Goal: Task Accomplishment & Management: Manage account settings

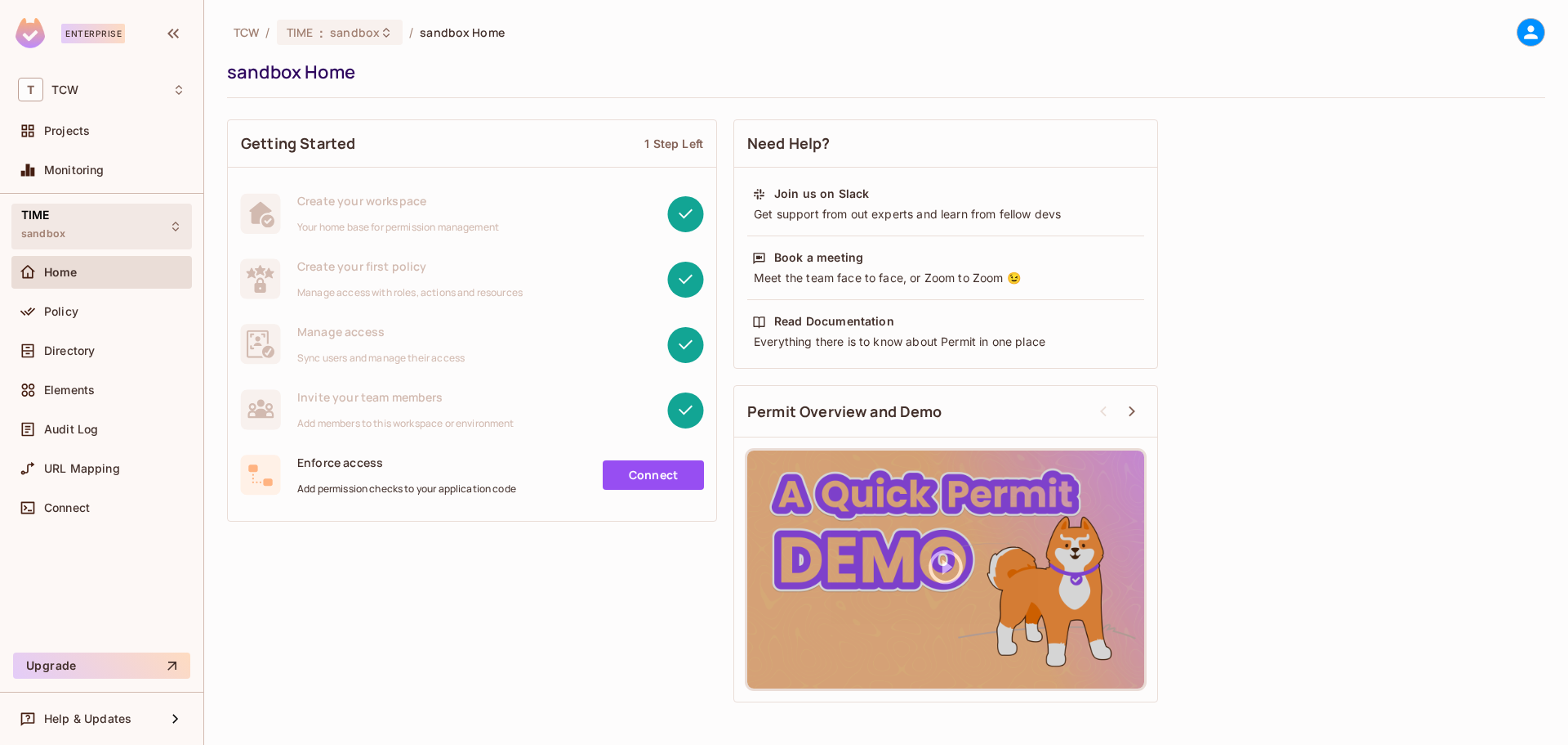
click at [44, 226] on div "TIME sandbox" at bounding box center [43, 226] width 44 height 35
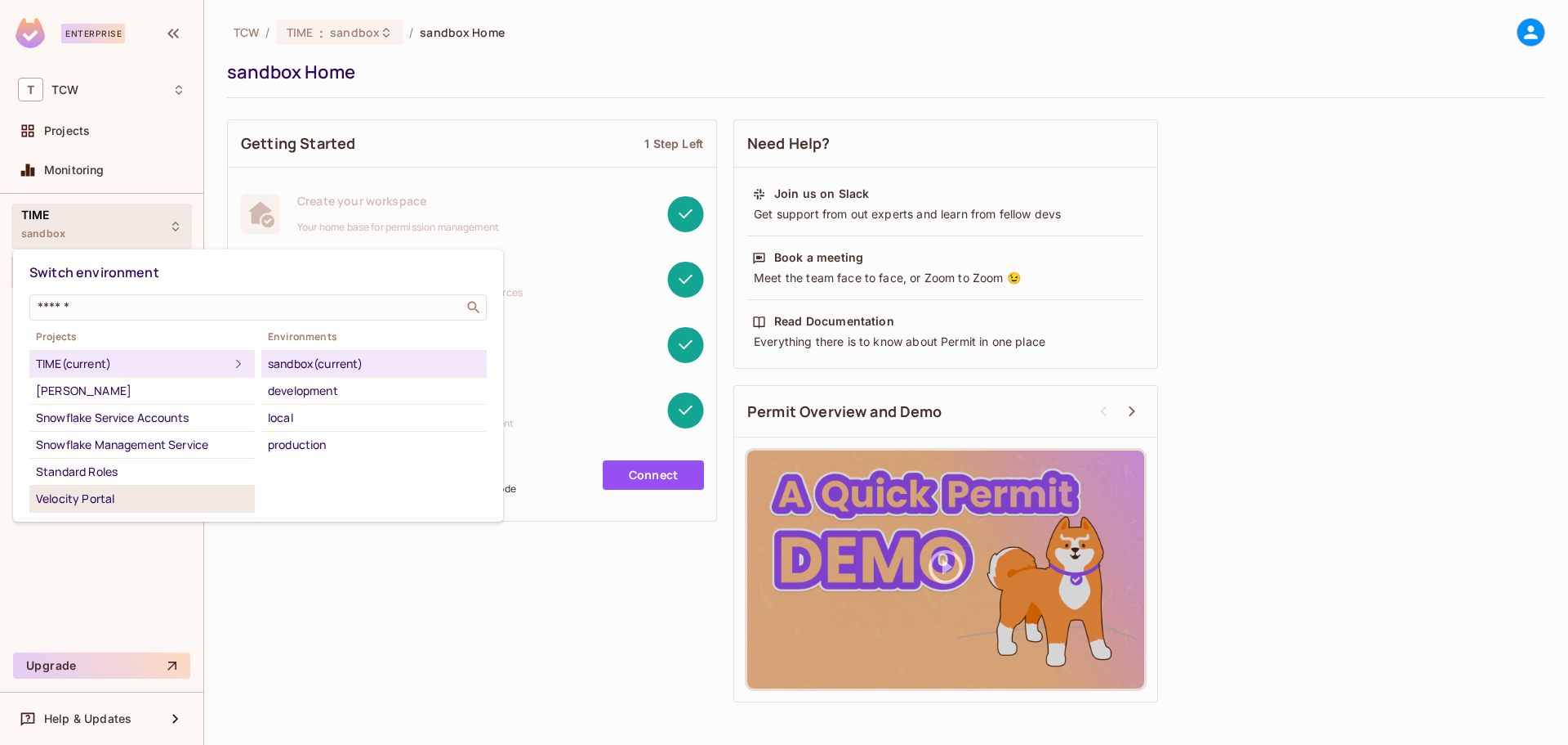
click at [131, 487] on li "Velocity Portal" at bounding box center [142, 498] width 226 height 27
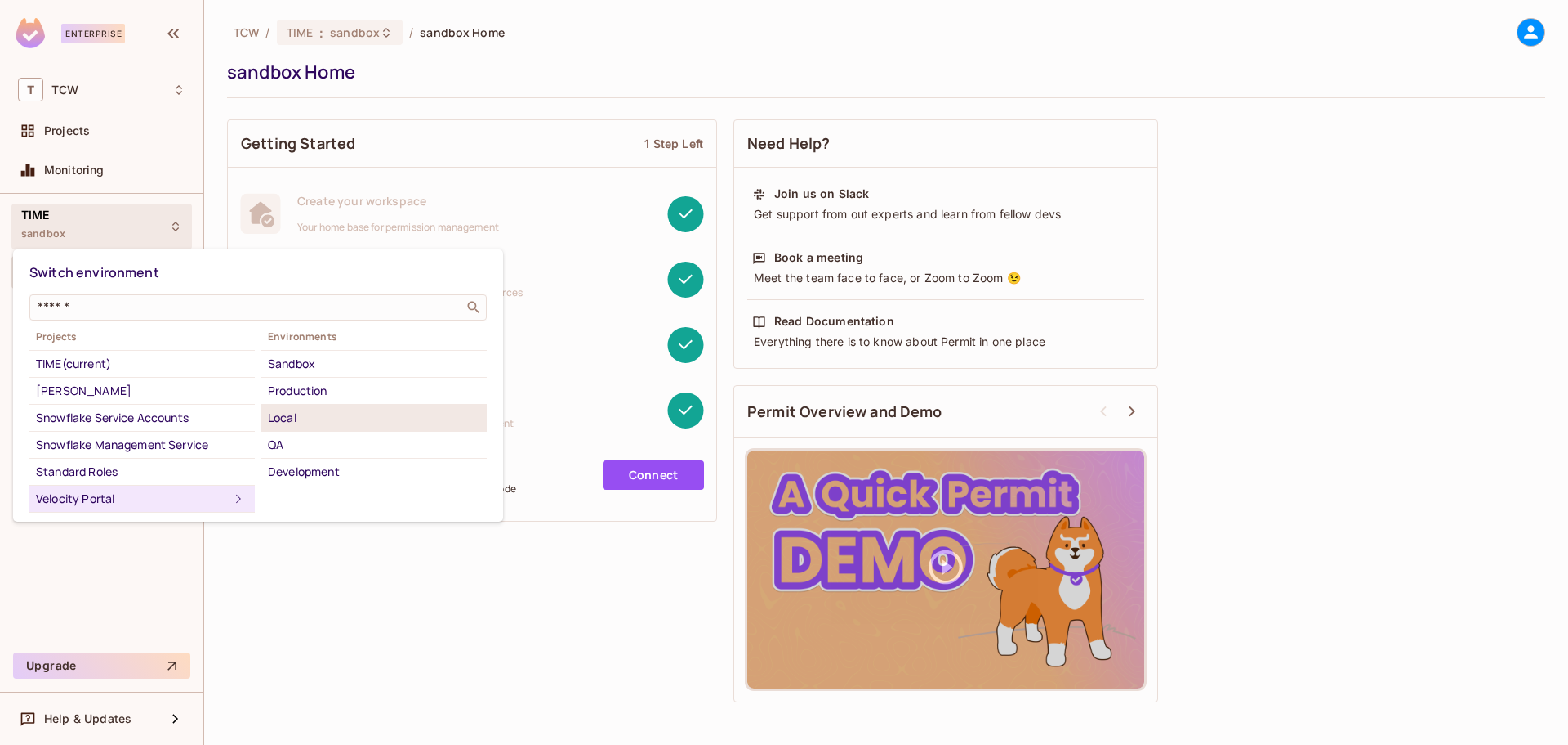
click at [307, 412] on div "Local" at bounding box center [374, 417] width 212 height 19
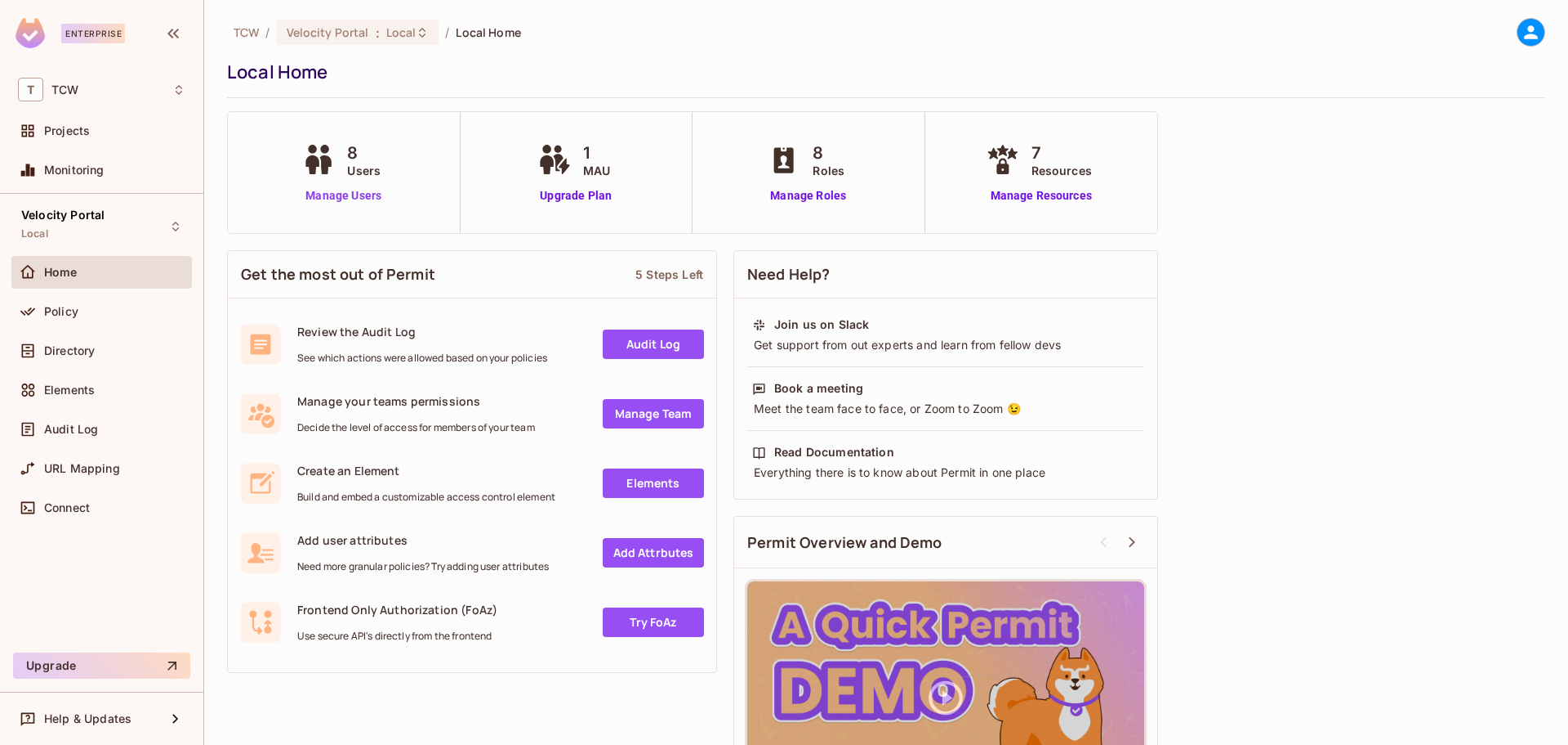
click at [374, 200] on link "Manage Users" at bounding box center [343, 196] width 91 height 17
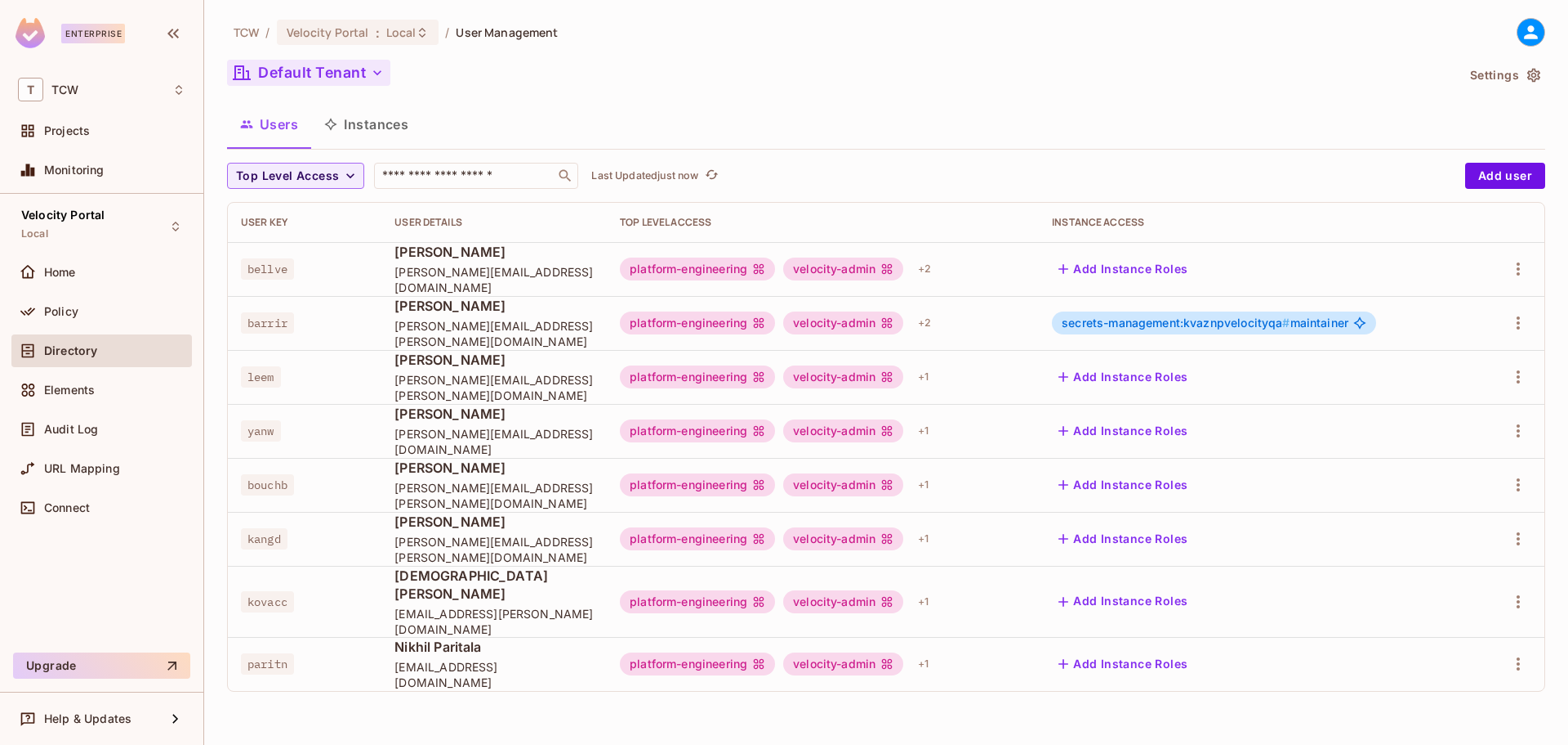
click at [308, 78] on button "Default Tenant" at bounding box center [308, 73] width 163 height 26
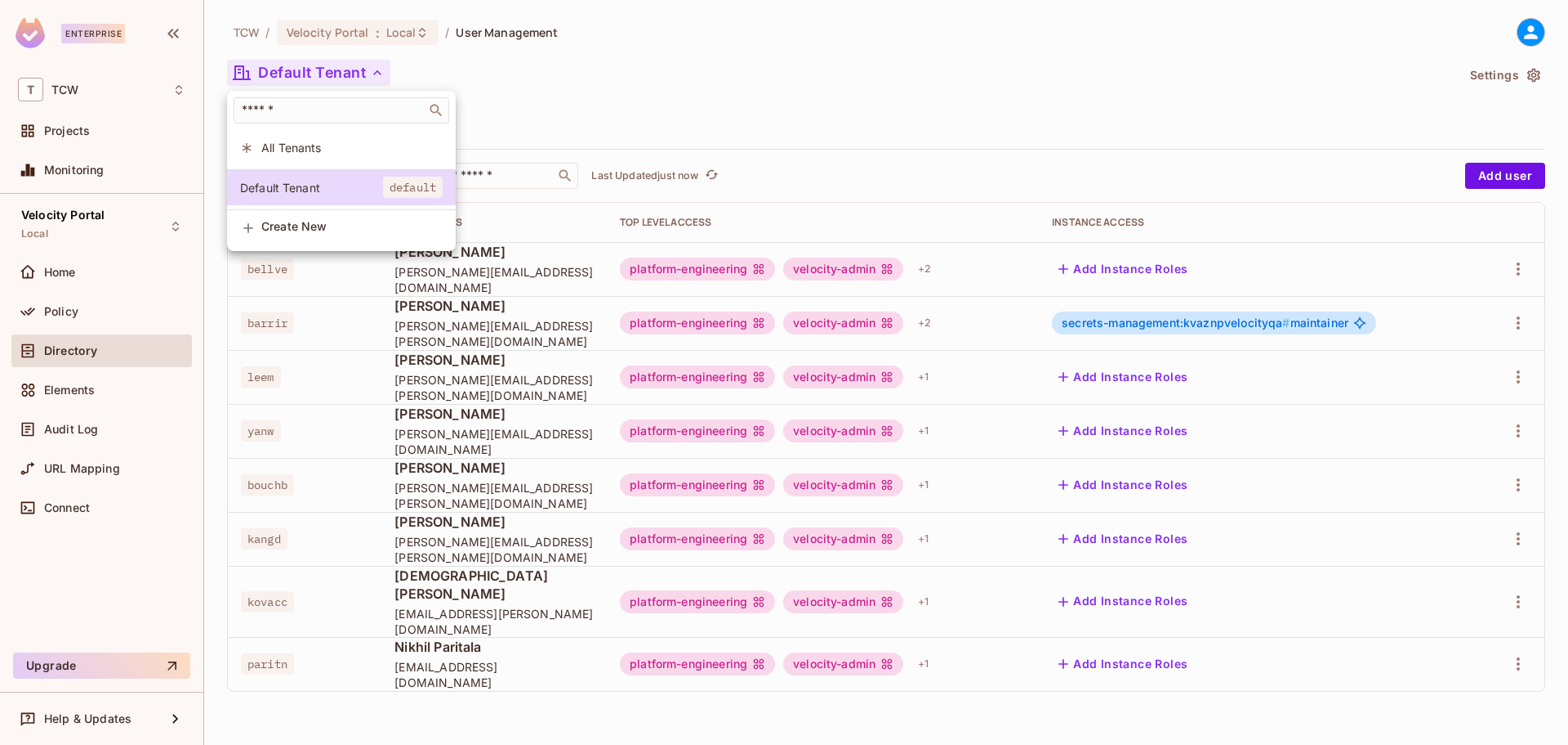
click at [312, 73] on div at bounding box center [784, 372] width 1568 height 745
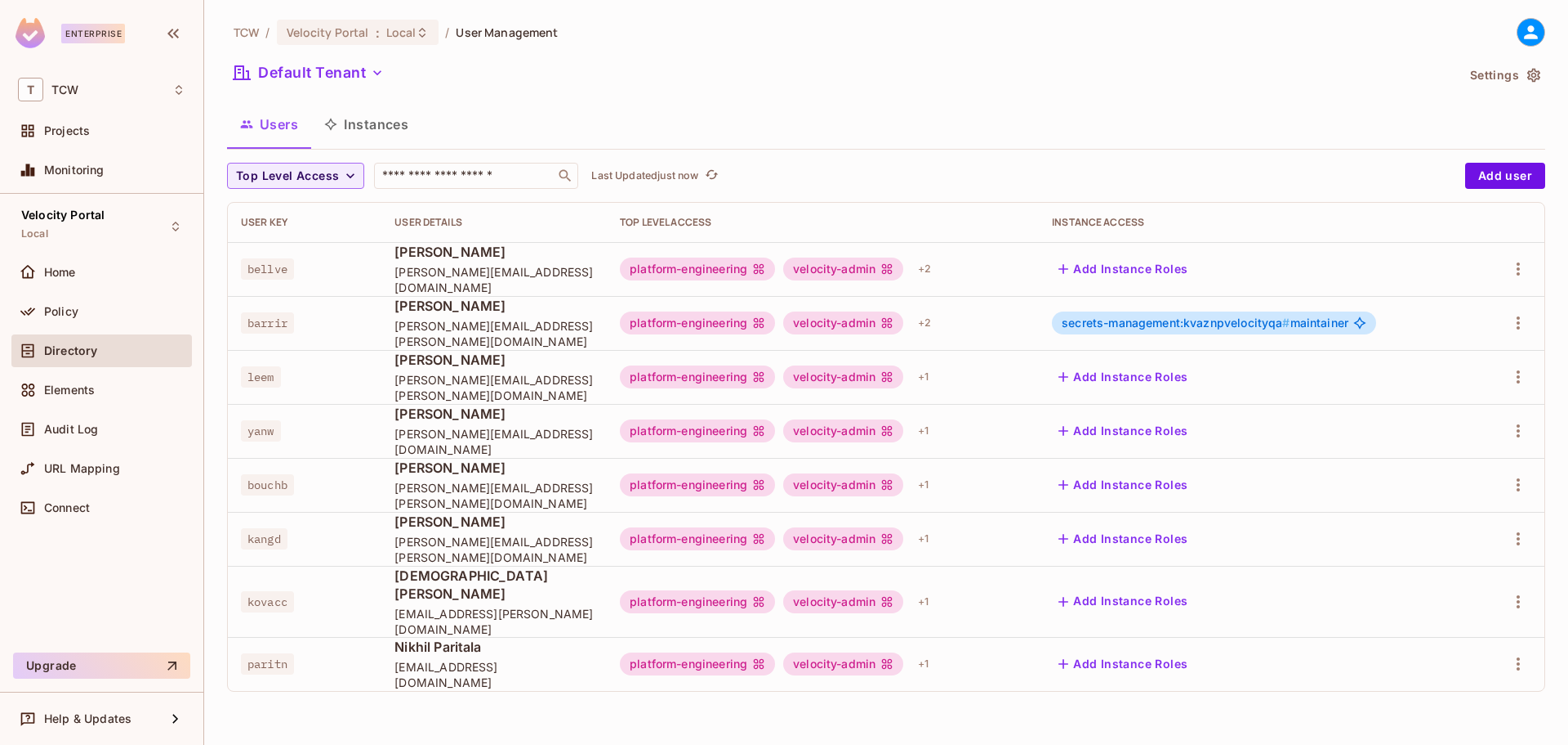
click at [312, 73] on button "Default Tenant" at bounding box center [308, 73] width 163 height 26
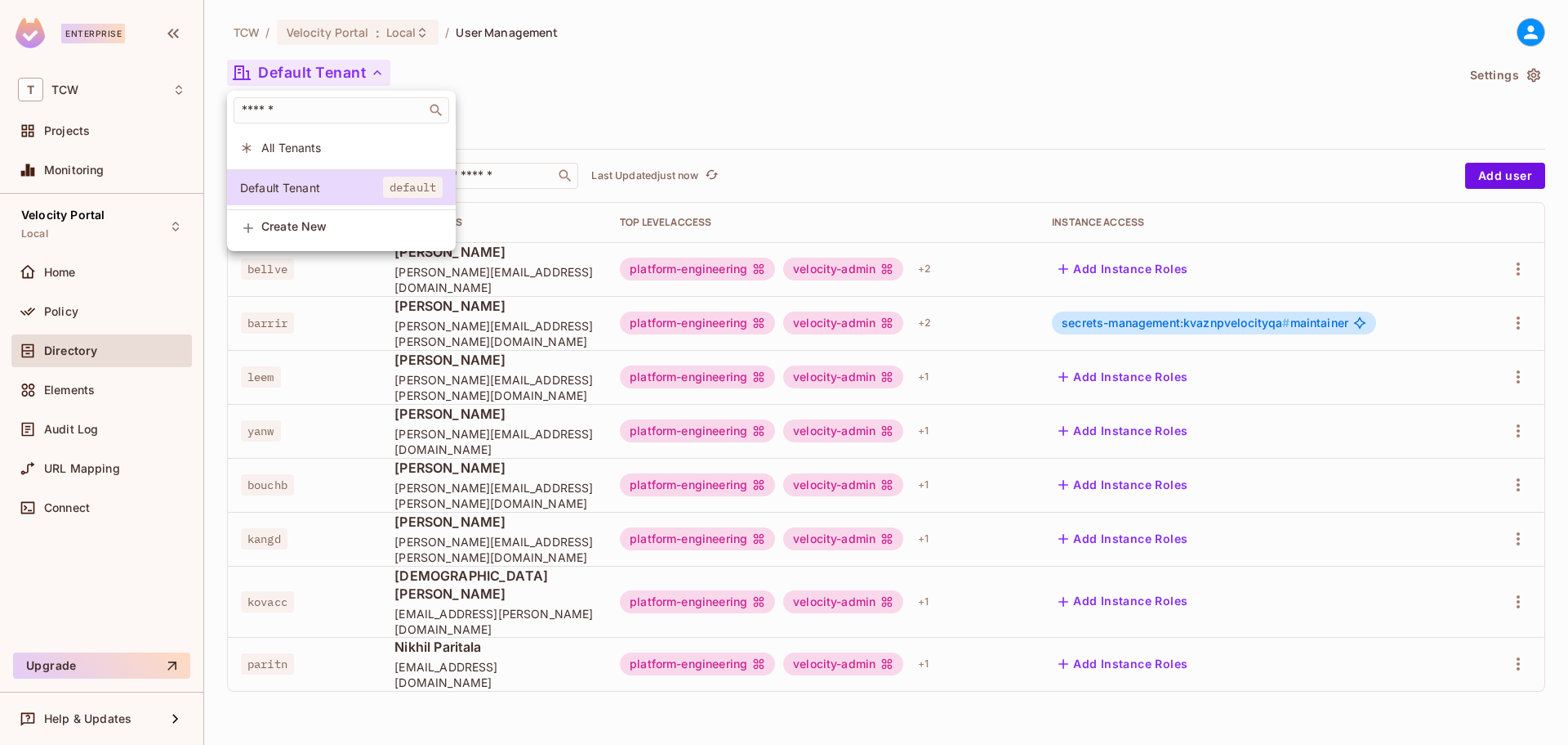
click at [312, 73] on div at bounding box center [784, 372] width 1568 height 745
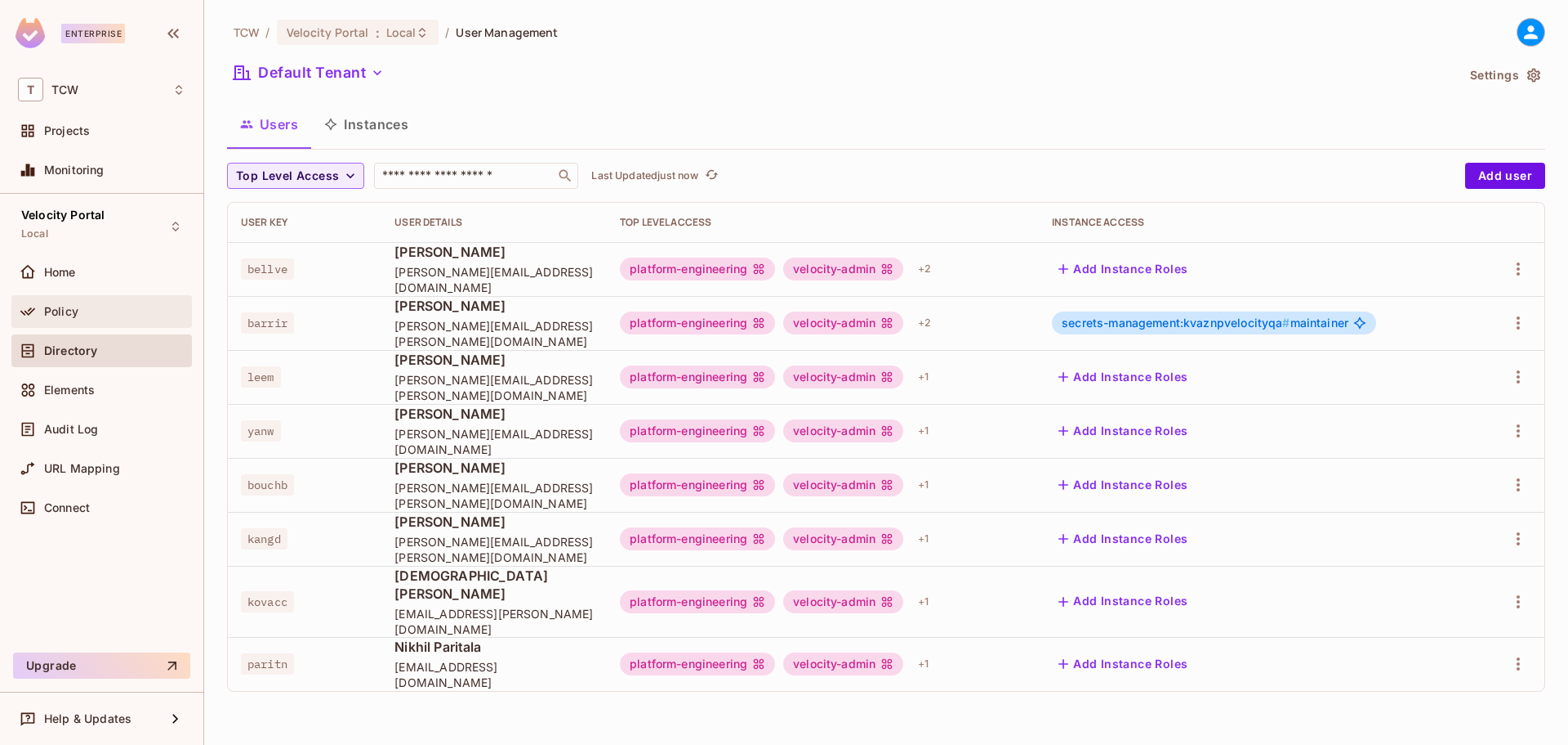
click at [129, 305] on div "Policy" at bounding box center [115, 311] width 141 height 13
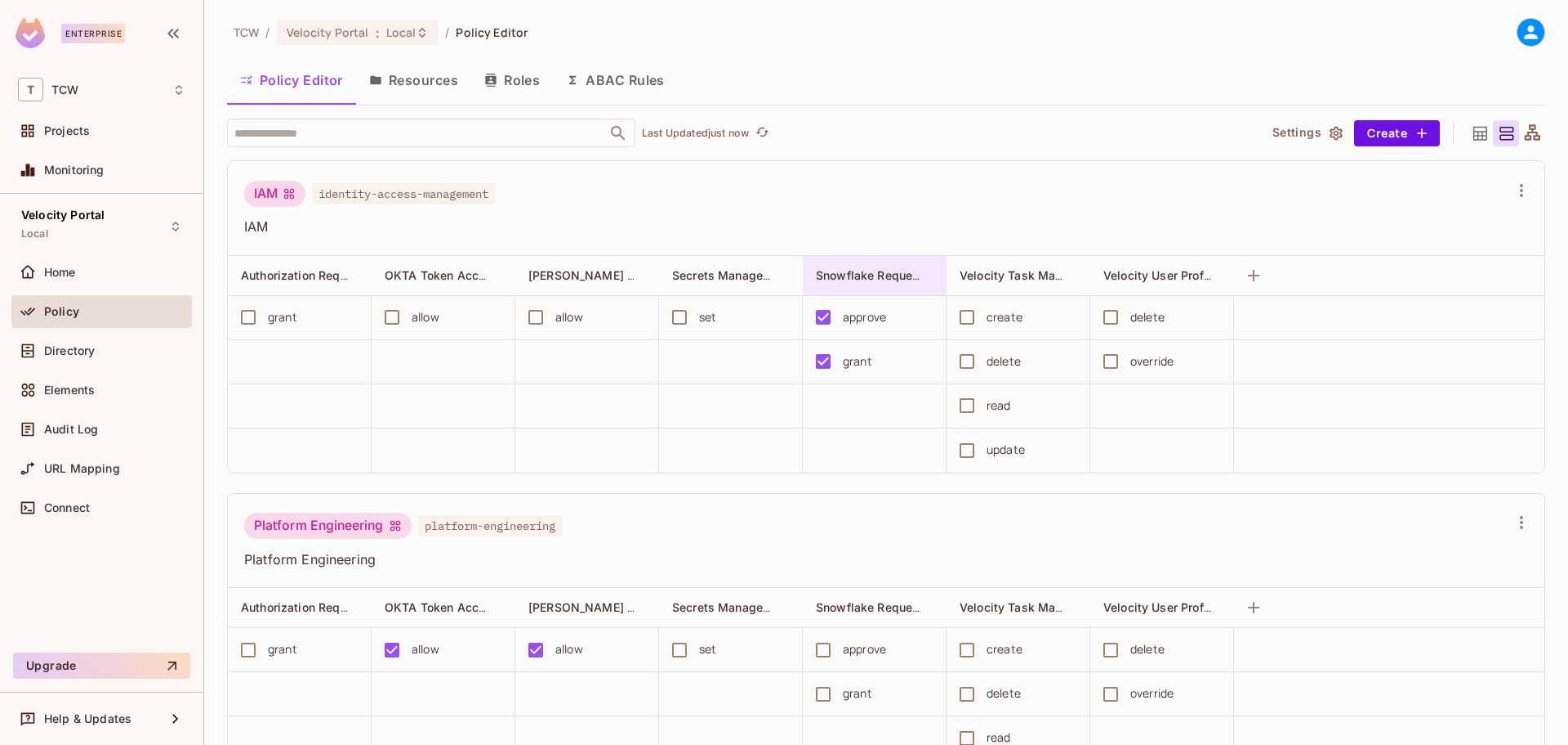
click at [876, 282] on div "Snowflake Request Processing" at bounding box center [869, 276] width 107 height 17
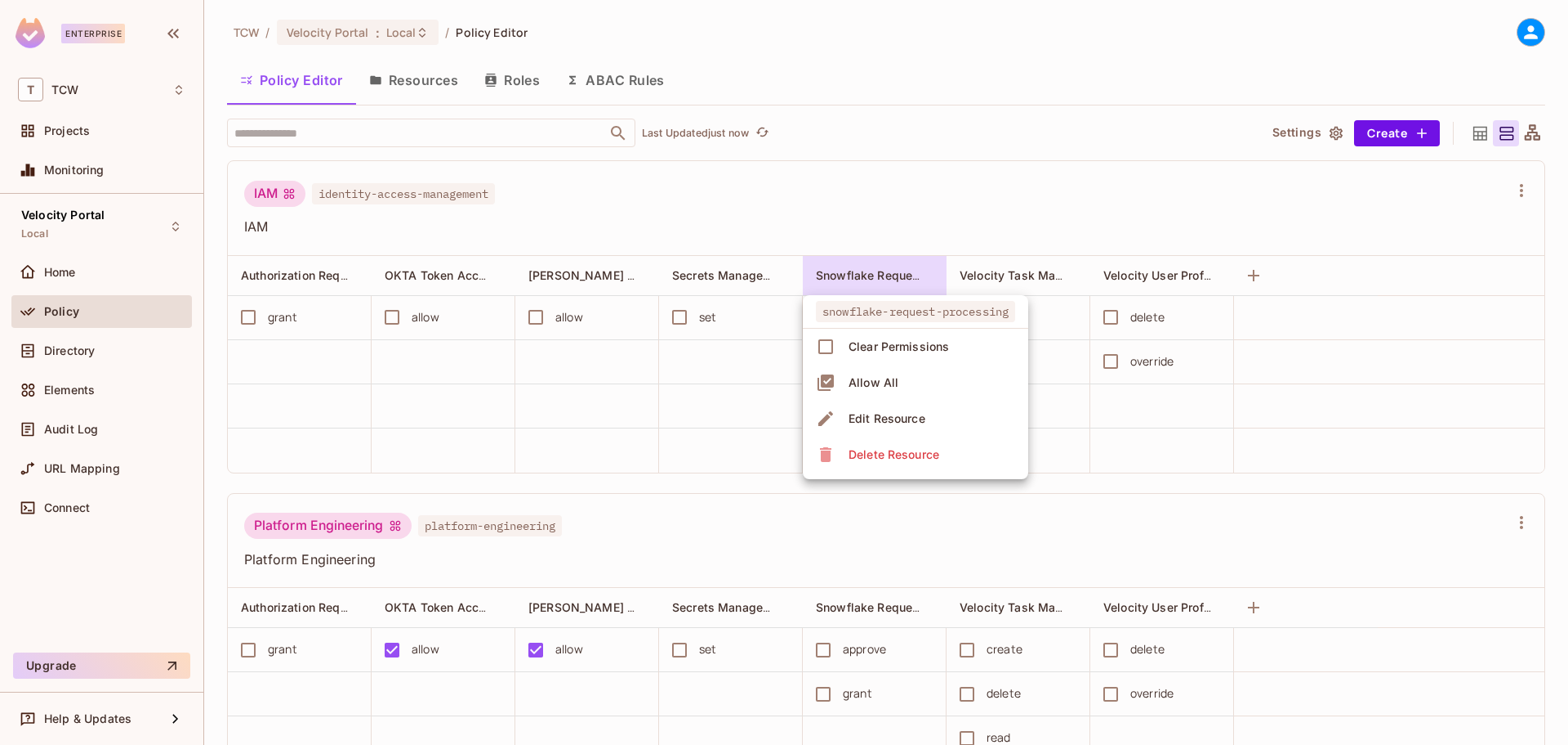
click at [874, 231] on div at bounding box center [784, 372] width 1568 height 745
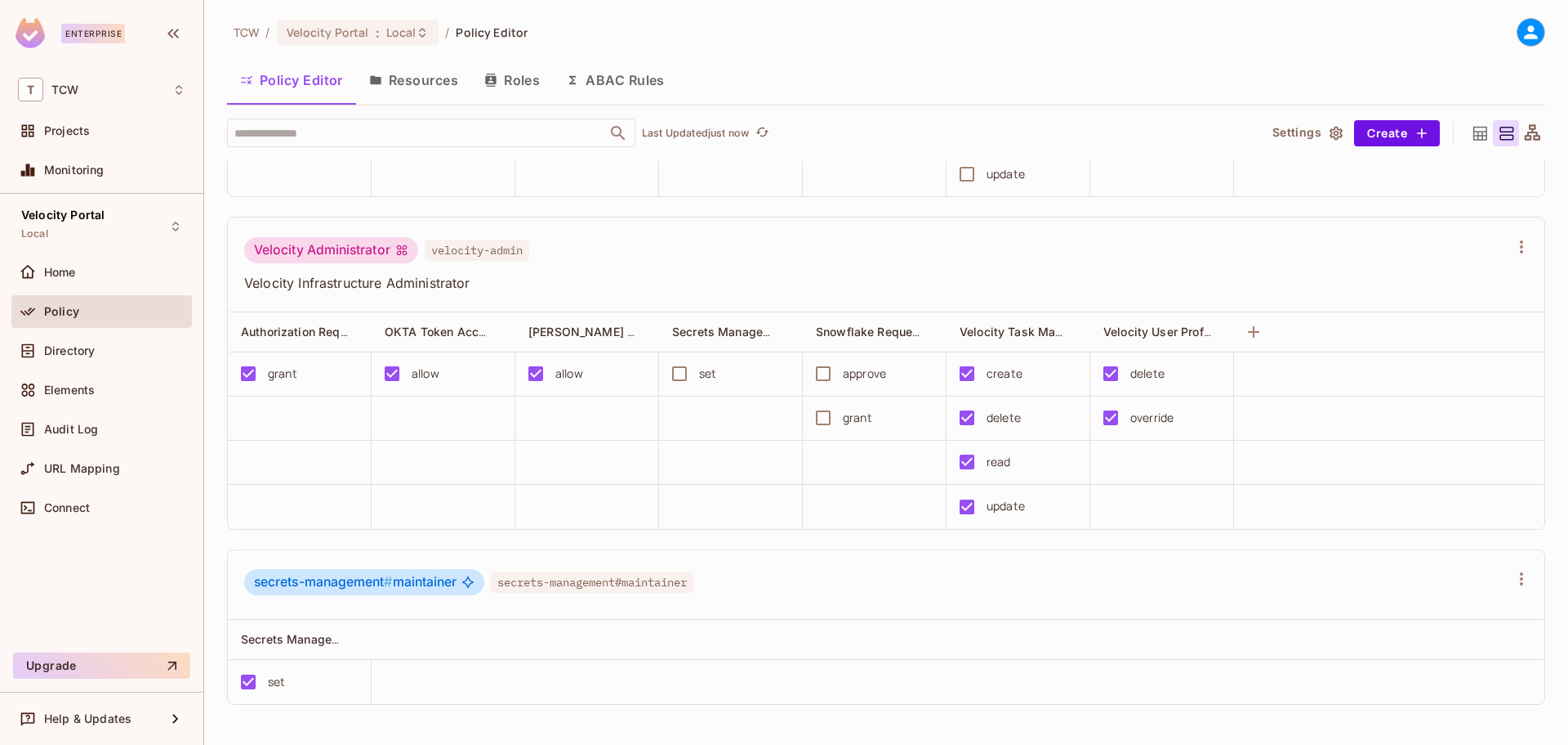
scroll to position [1856, 0]
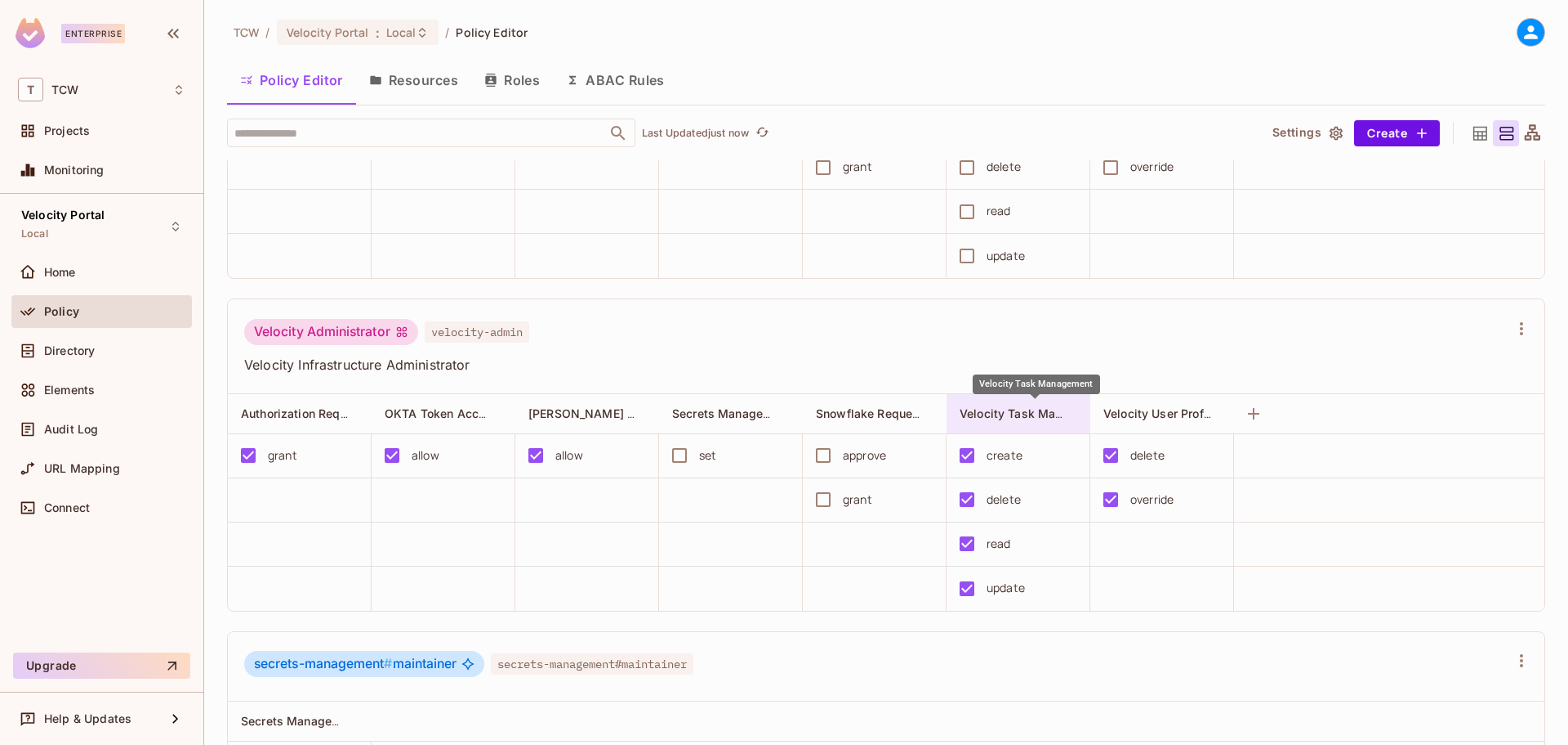
click at [997, 416] on span "Velocity Task Management" at bounding box center [1035, 412] width 151 height 16
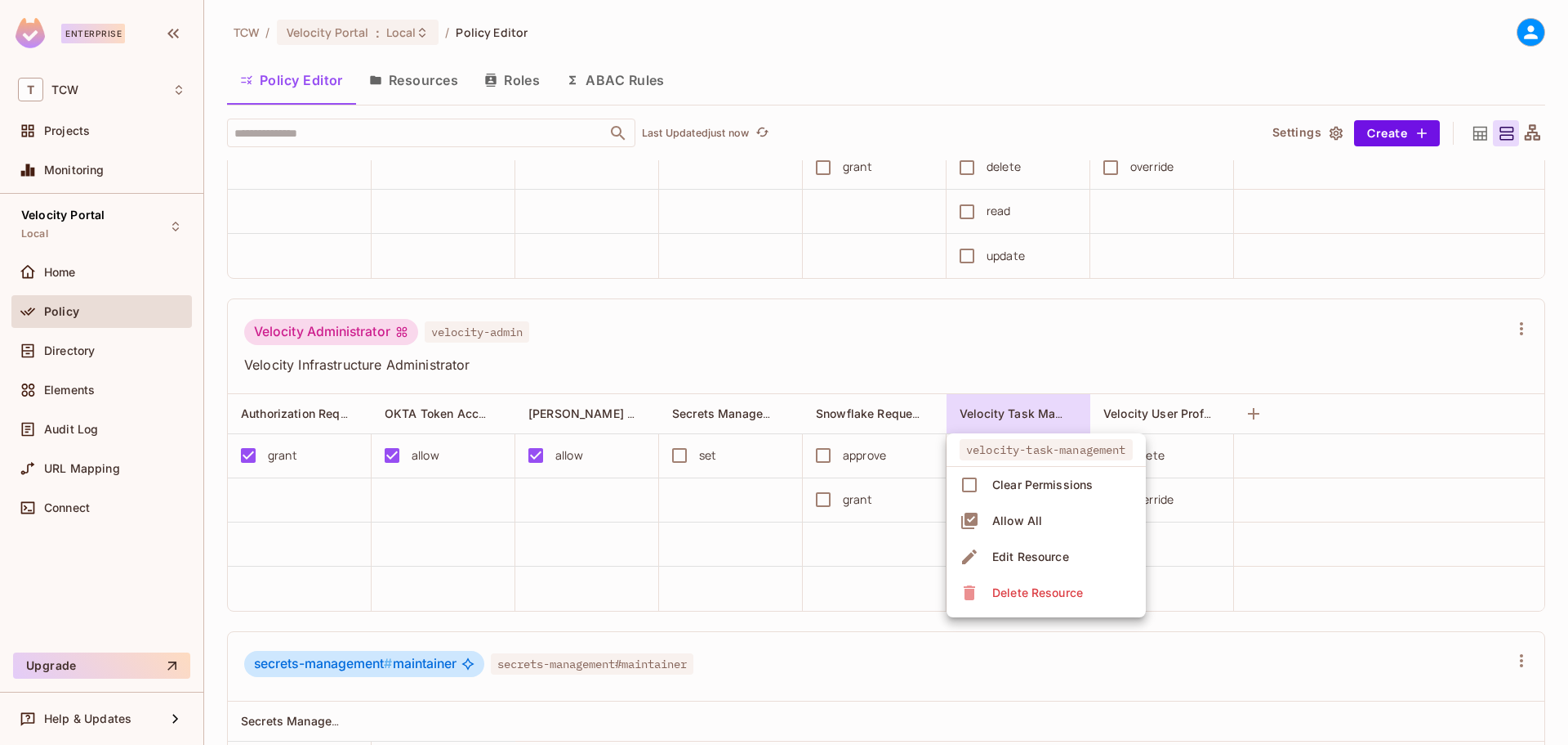
click at [956, 344] on div at bounding box center [784, 372] width 1568 height 745
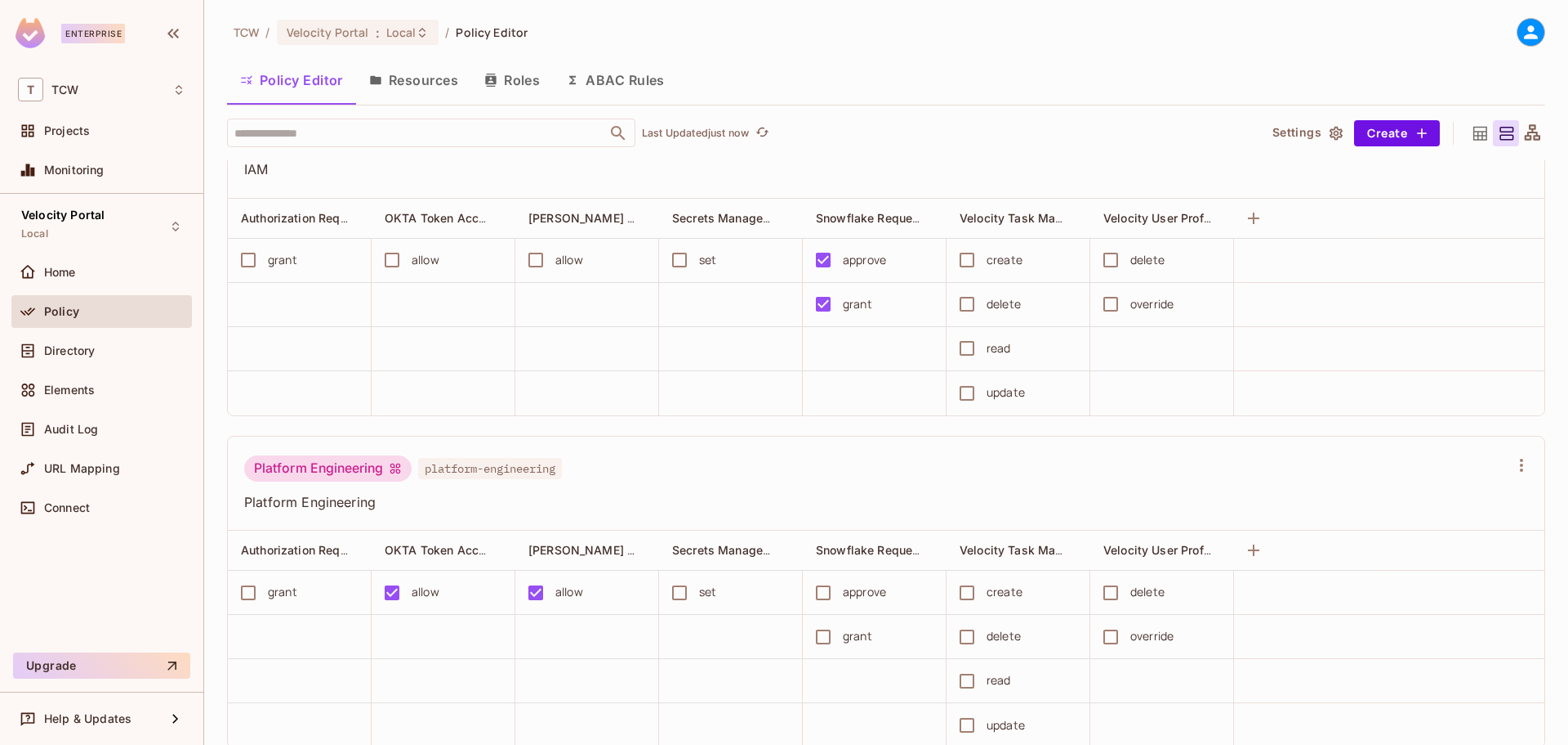
scroll to position [0, 0]
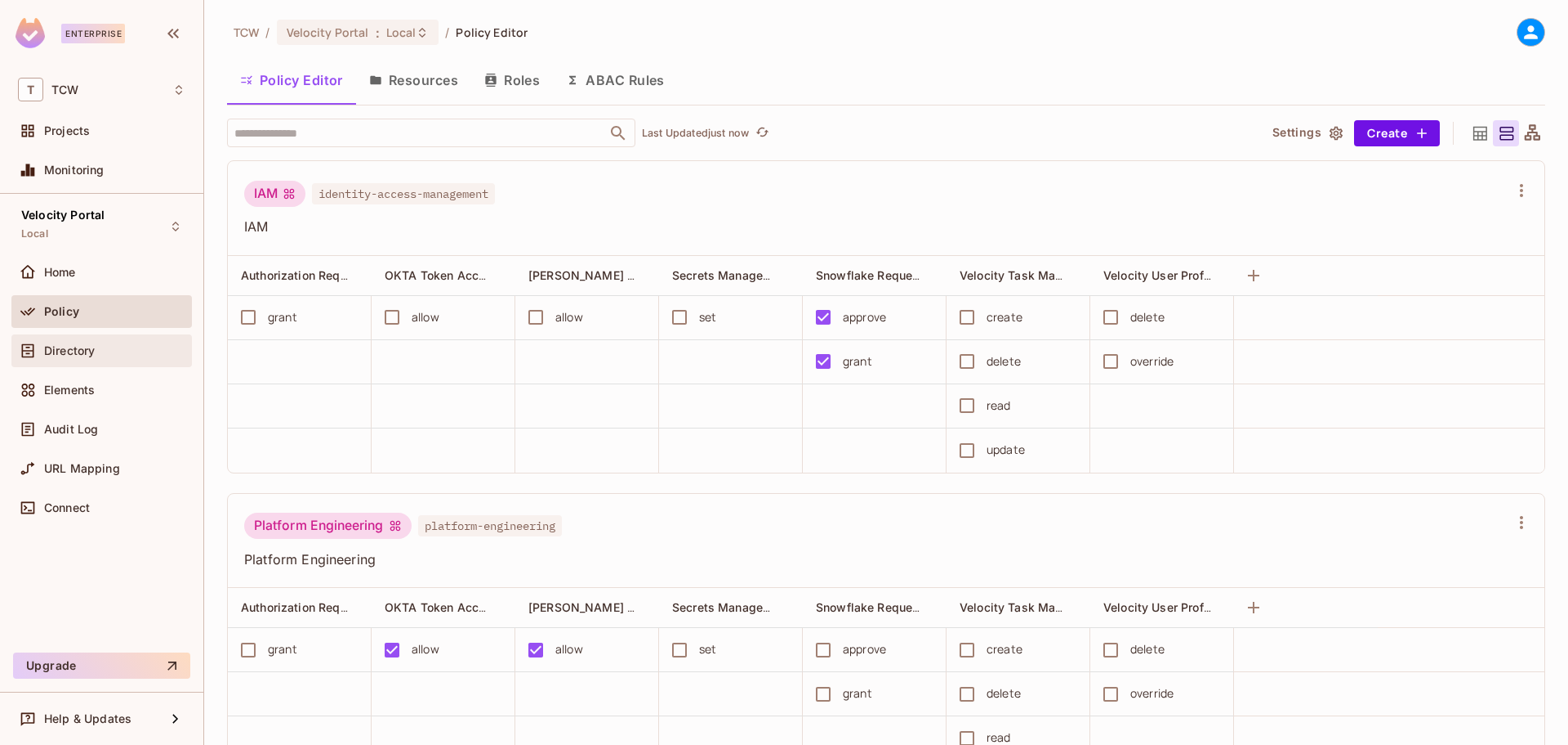
click at [119, 352] on div "Directory" at bounding box center [115, 351] width 141 height 13
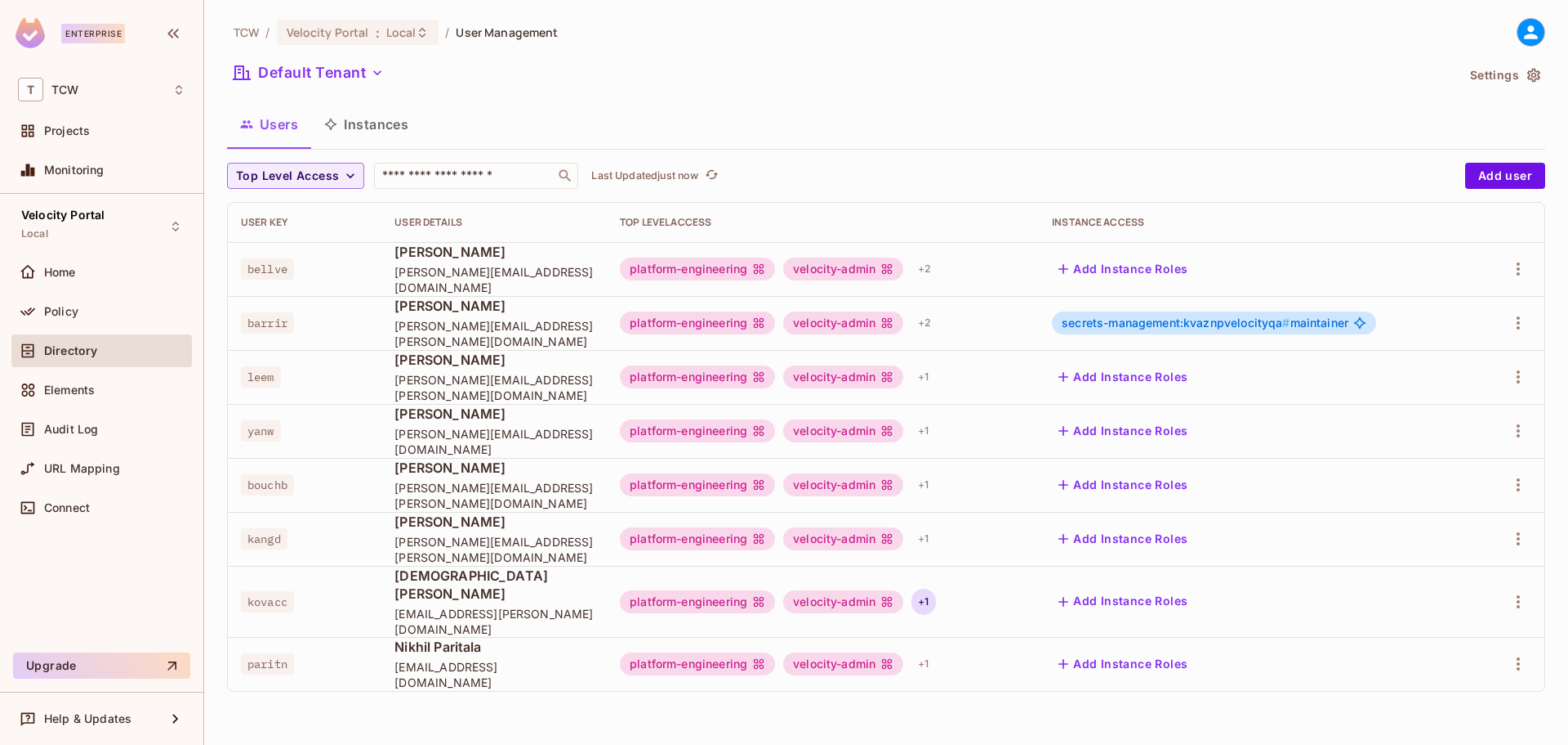
click at [922, 593] on div "+ 1" at bounding box center [924, 602] width 24 height 26
click at [946, 581] on div at bounding box center [784, 372] width 1568 height 745
click at [926, 589] on div "+ 1" at bounding box center [924, 602] width 24 height 26
click at [1020, 587] on div at bounding box center [784, 372] width 1568 height 745
click at [302, 593] on div "kovacc" at bounding box center [304, 602] width 128 height 17
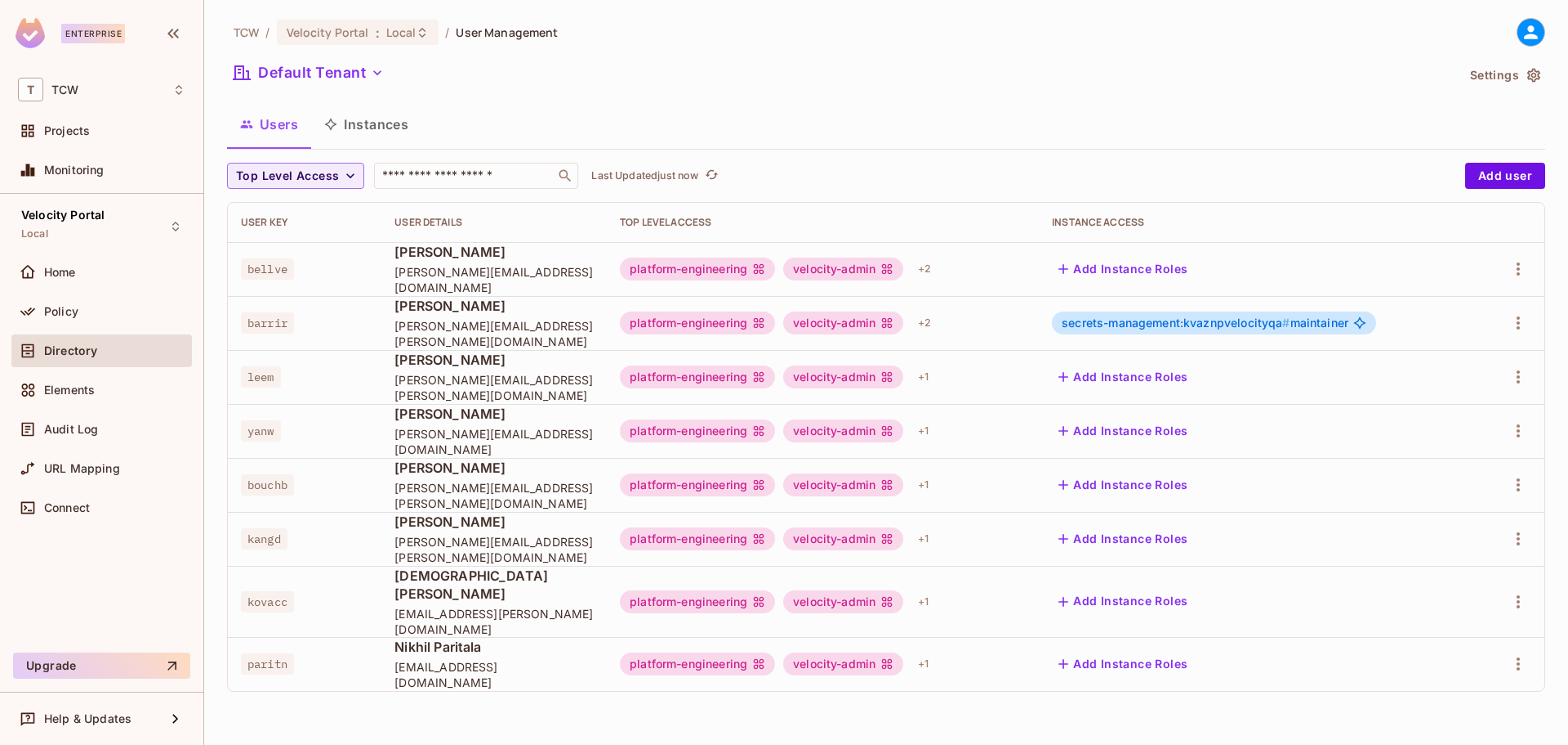
click at [286, 591] on span "kovacc" at bounding box center [267, 601] width 53 height 21
click at [1113, 589] on button "Add Instance Roles" at bounding box center [1123, 602] width 142 height 26
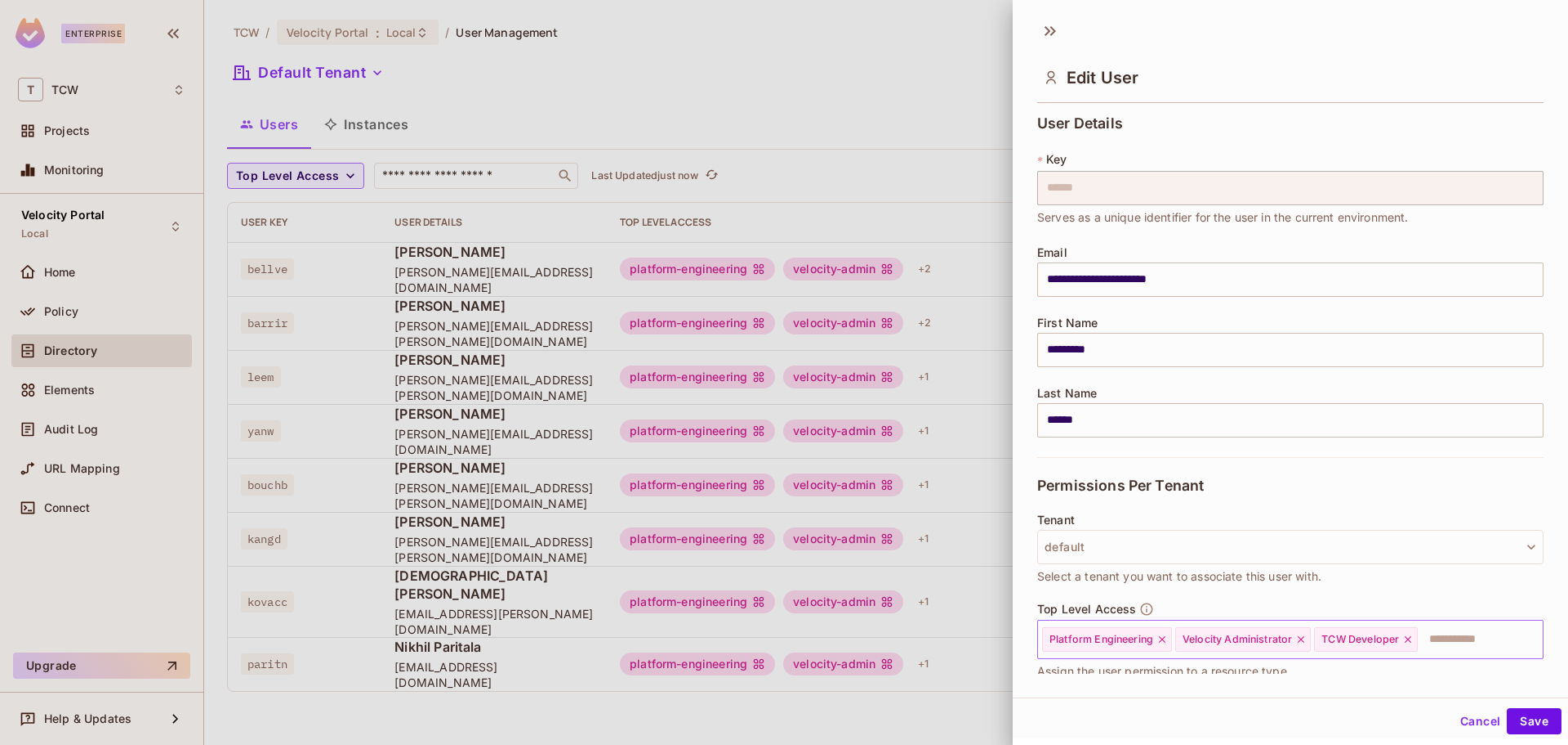
scroll to position [125, 0]
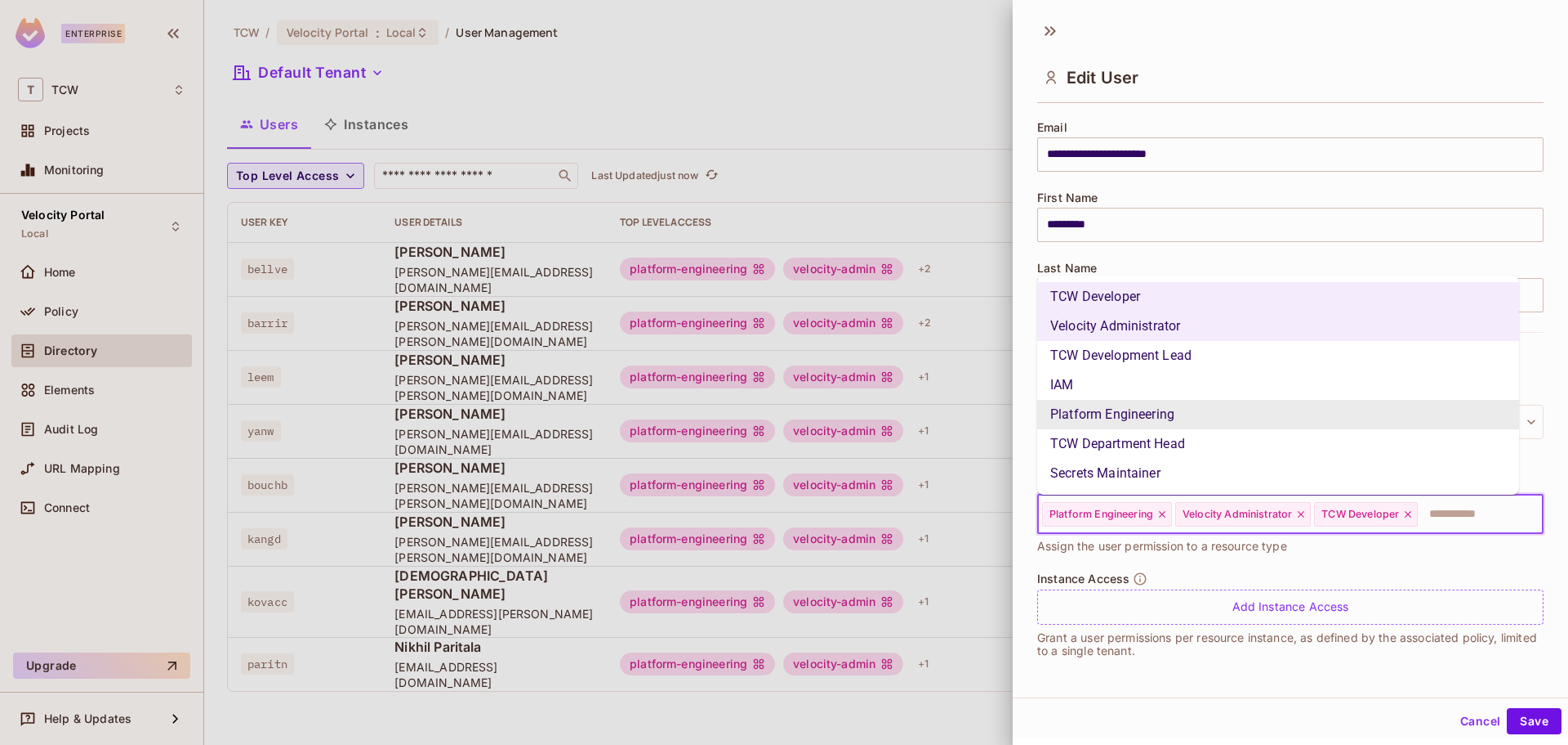
click at [1460, 520] on input "text" at bounding box center [1465, 514] width 93 height 33
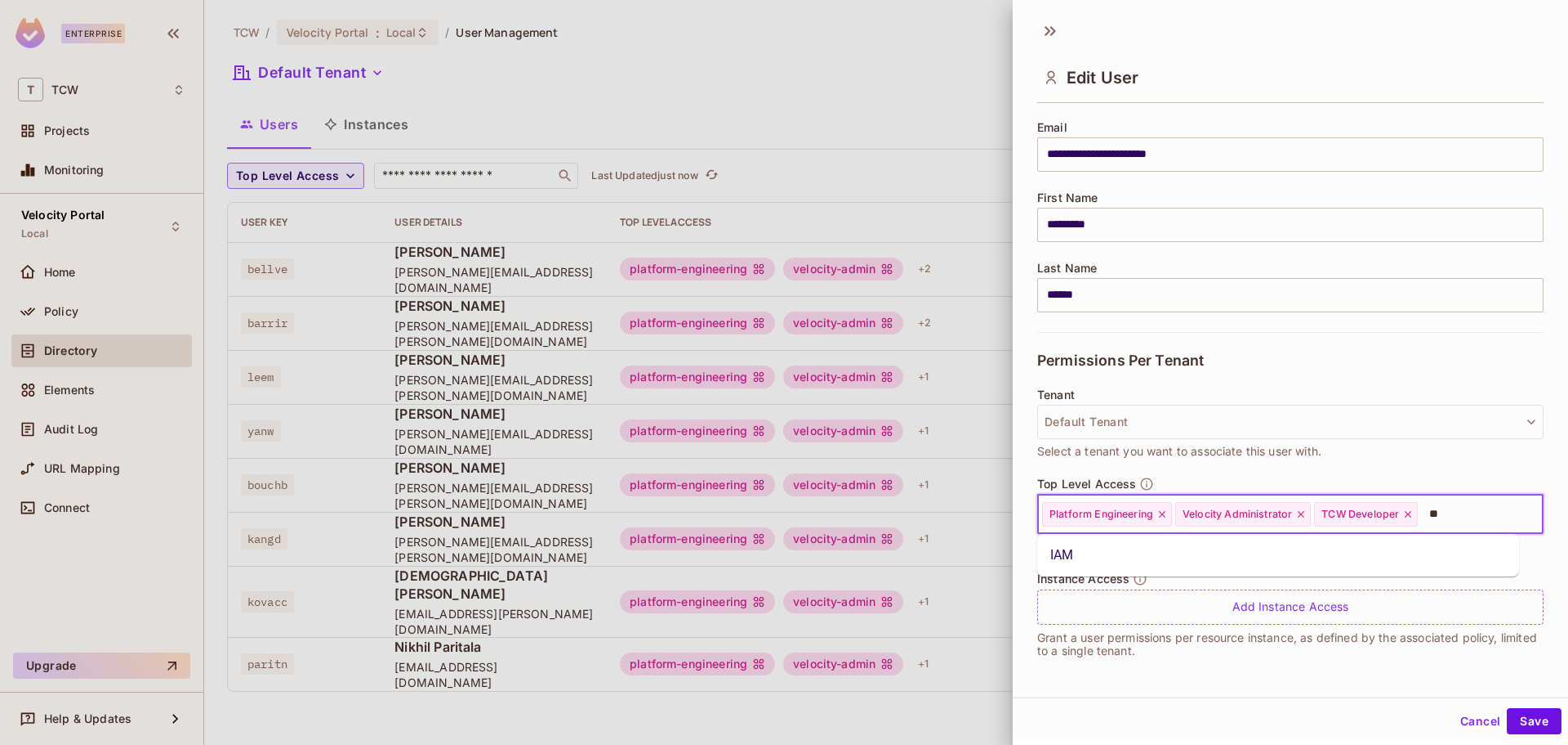
type input "***"
click at [1439, 556] on li "IAM" at bounding box center [1278, 555] width 482 height 29
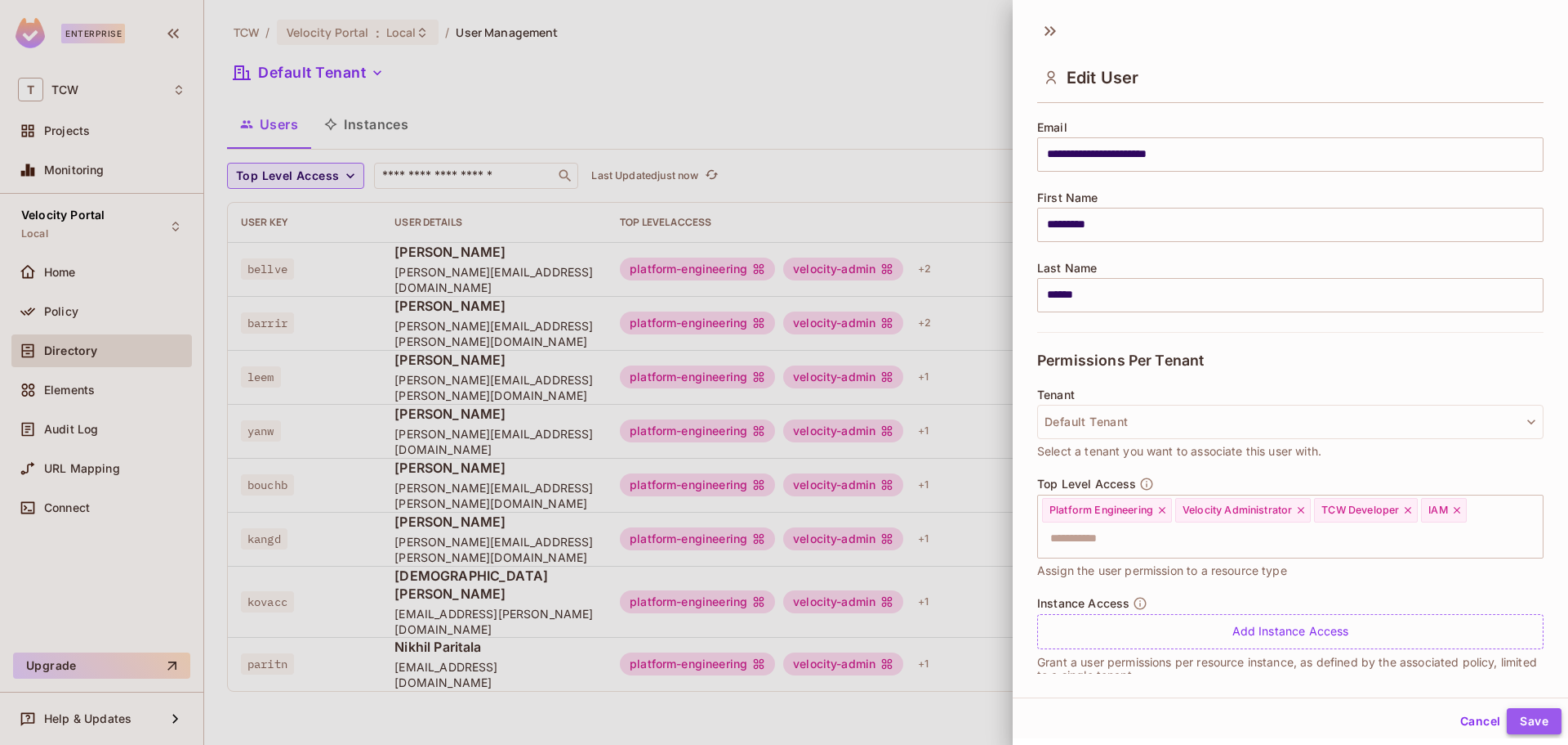
click at [1522, 717] on button "Save" at bounding box center [1534, 720] width 55 height 26
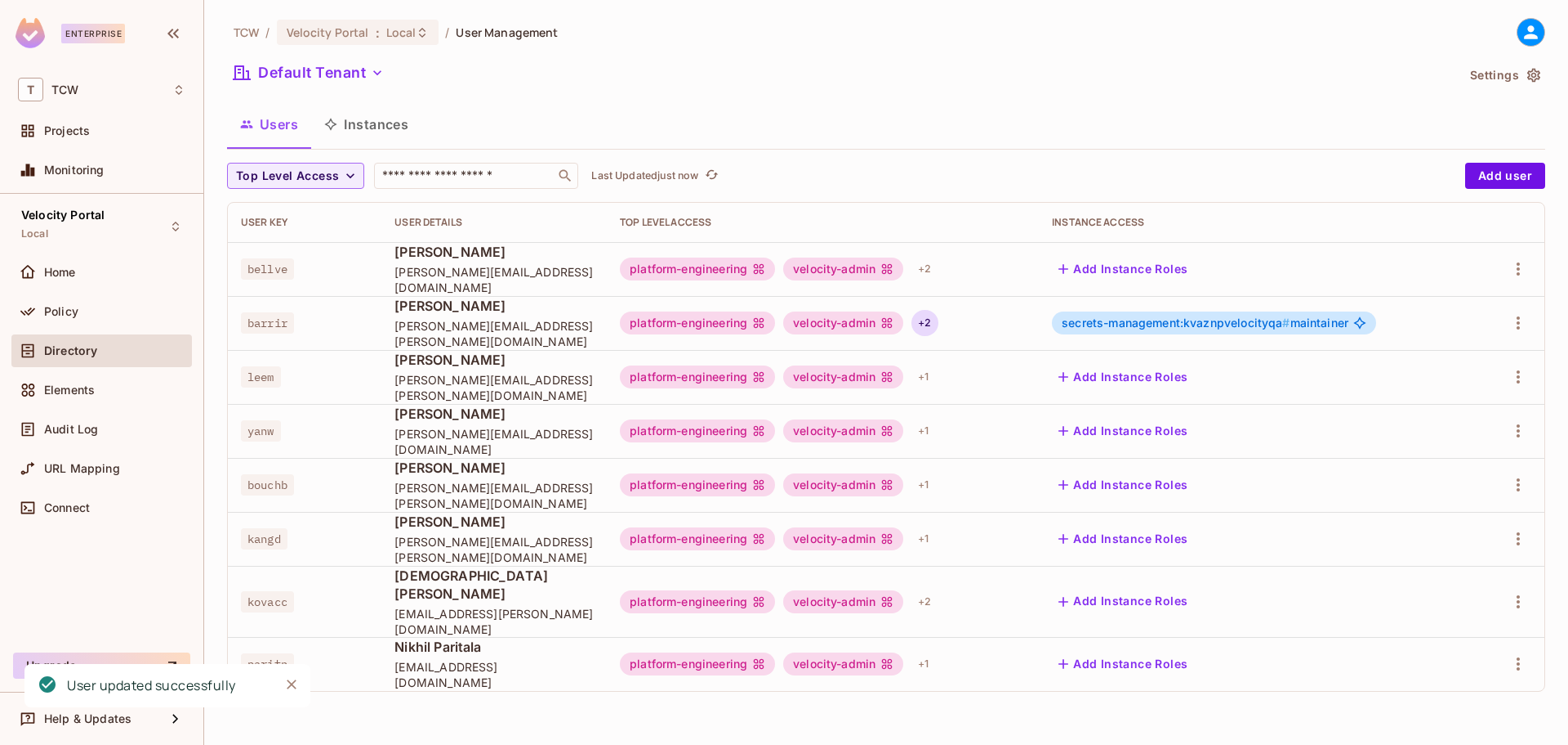
click at [924, 322] on div "+ 2" at bounding box center [924, 322] width 26 height 26
click at [958, 317] on div at bounding box center [784, 372] width 1568 height 745
click at [925, 589] on div "+ 2" at bounding box center [924, 602] width 26 height 26
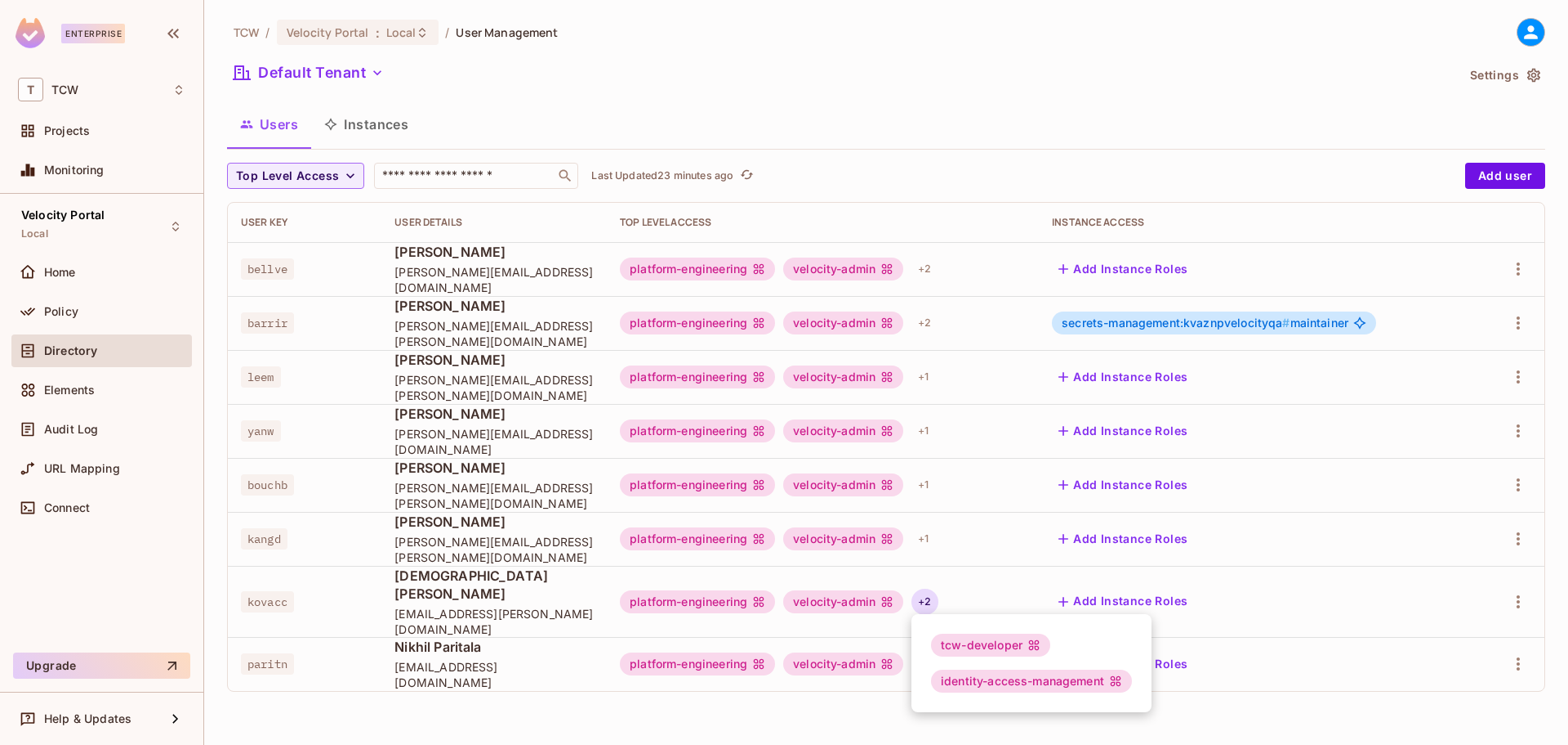
click at [958, 83] on div at bounding box center [784, 372] width 1568 height 745
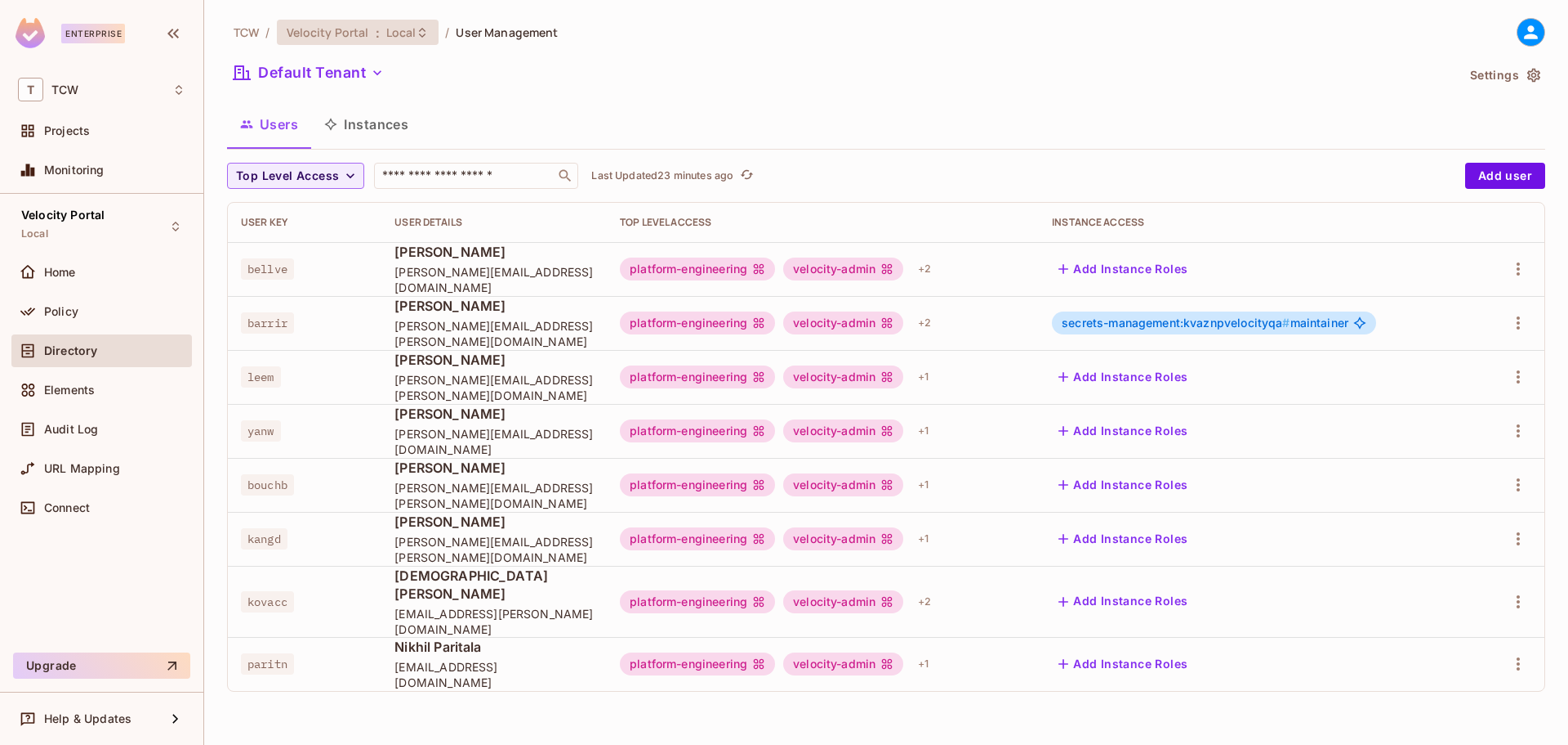
click at [354, 34] on span "Velocity Portal" at bounding box center [328, 32] width 83 height 16
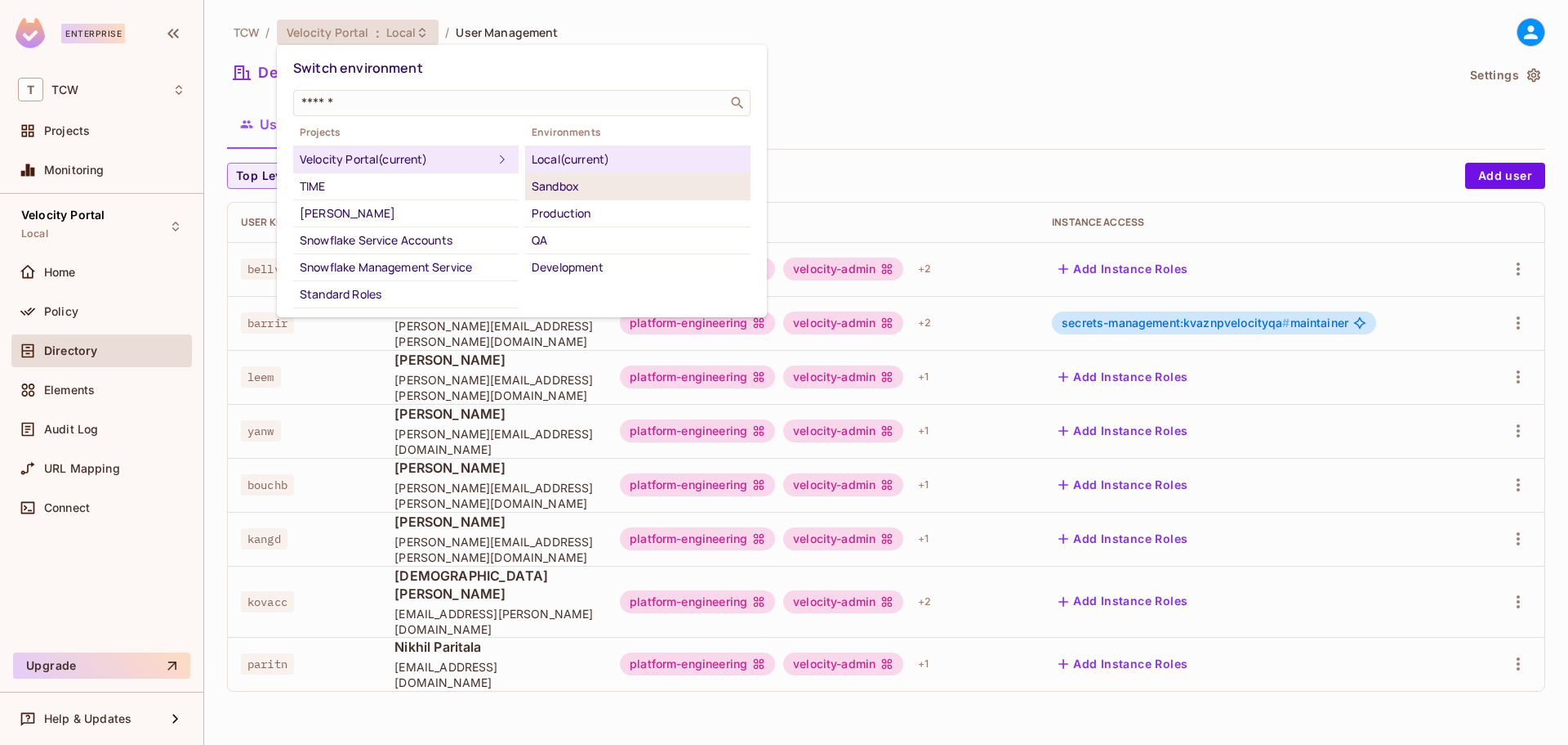
click at [644, 182] on div "Sandbox" at bounding box center [637, 186] width 212 height 19
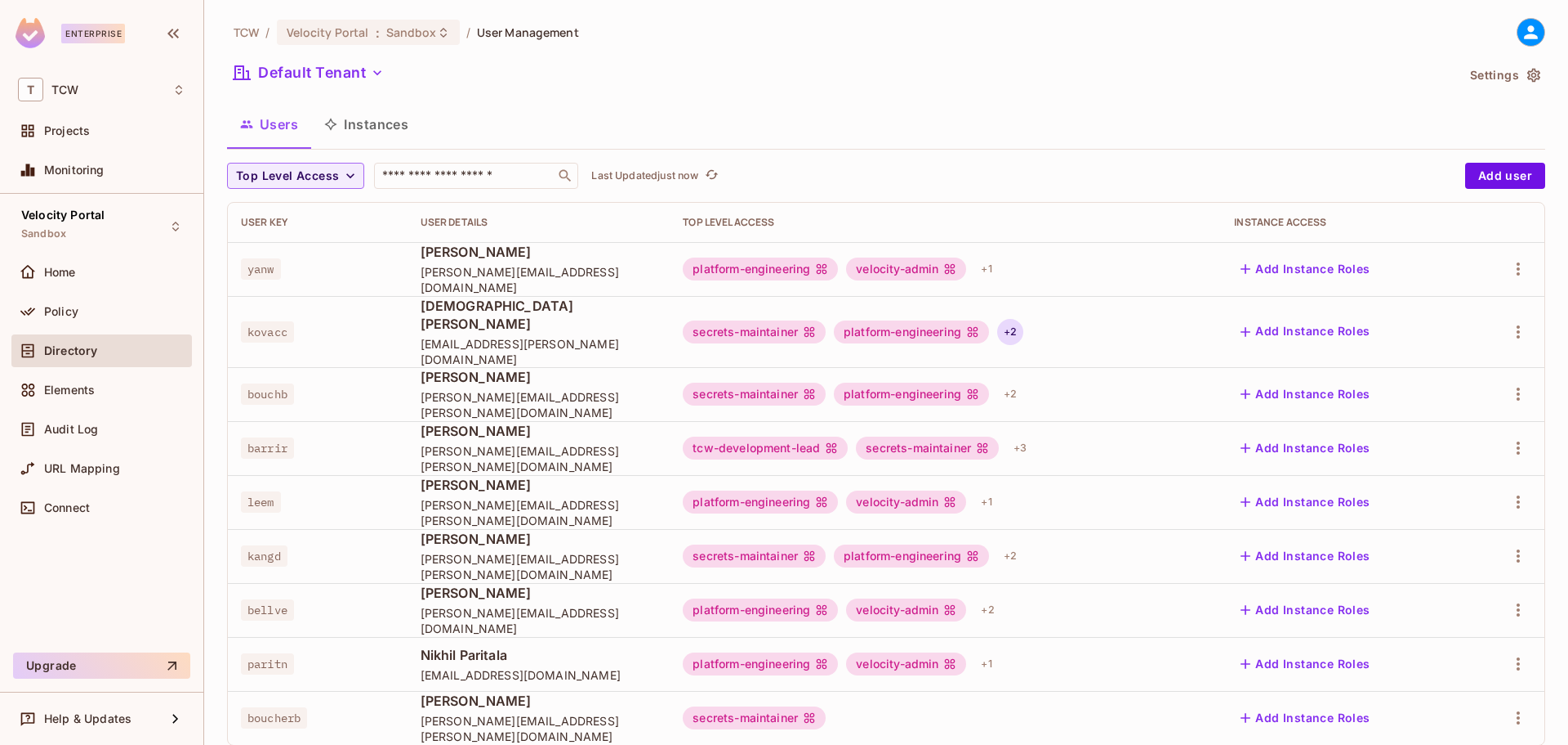
click at [1005, 327] on div "+ 2" at bounding box center [1010, 332] width 26 height 26
click at [1005, 327] on div at bounding box center [784, 372] width 1568 height 745
click at [1352, 321] on button "Add Instance Roles" at bounding box center [1305, 332] width 142 height 26
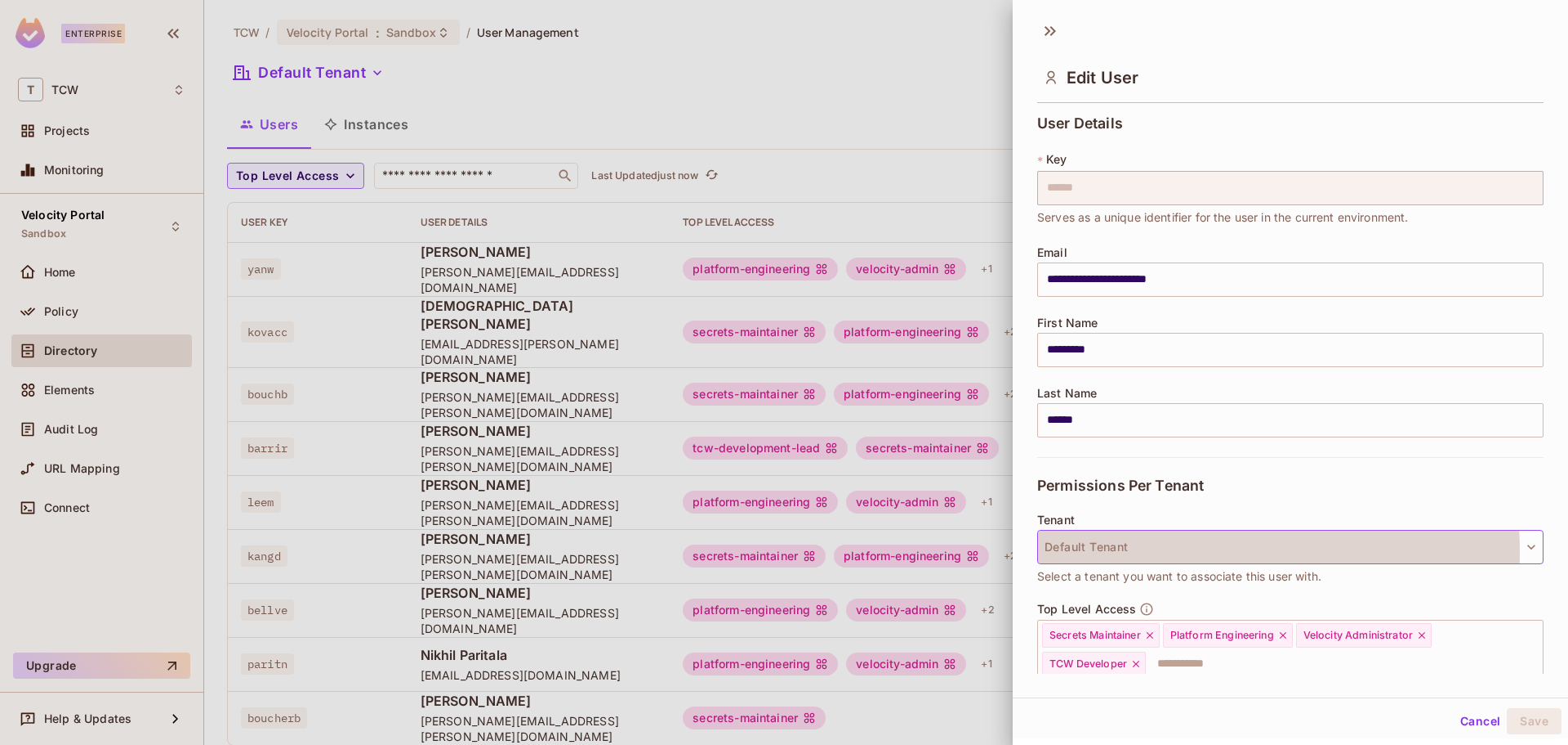
click at [1149, 552] on button "Default Tenant" at bounding box center [1291, 547] width 507 height 34
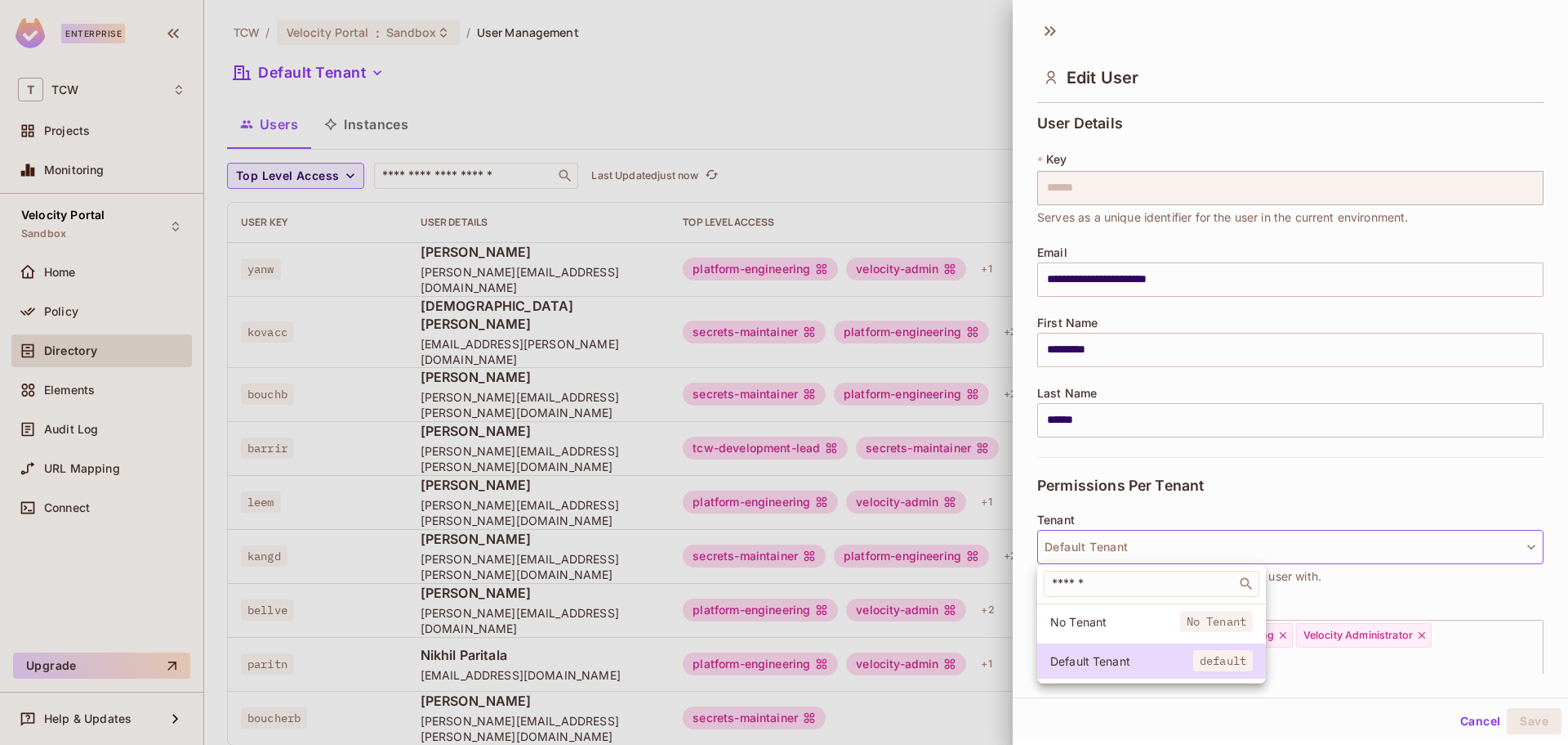
click at [1379, 661] on div at bounding box center [784, 372] width 1568 height 745
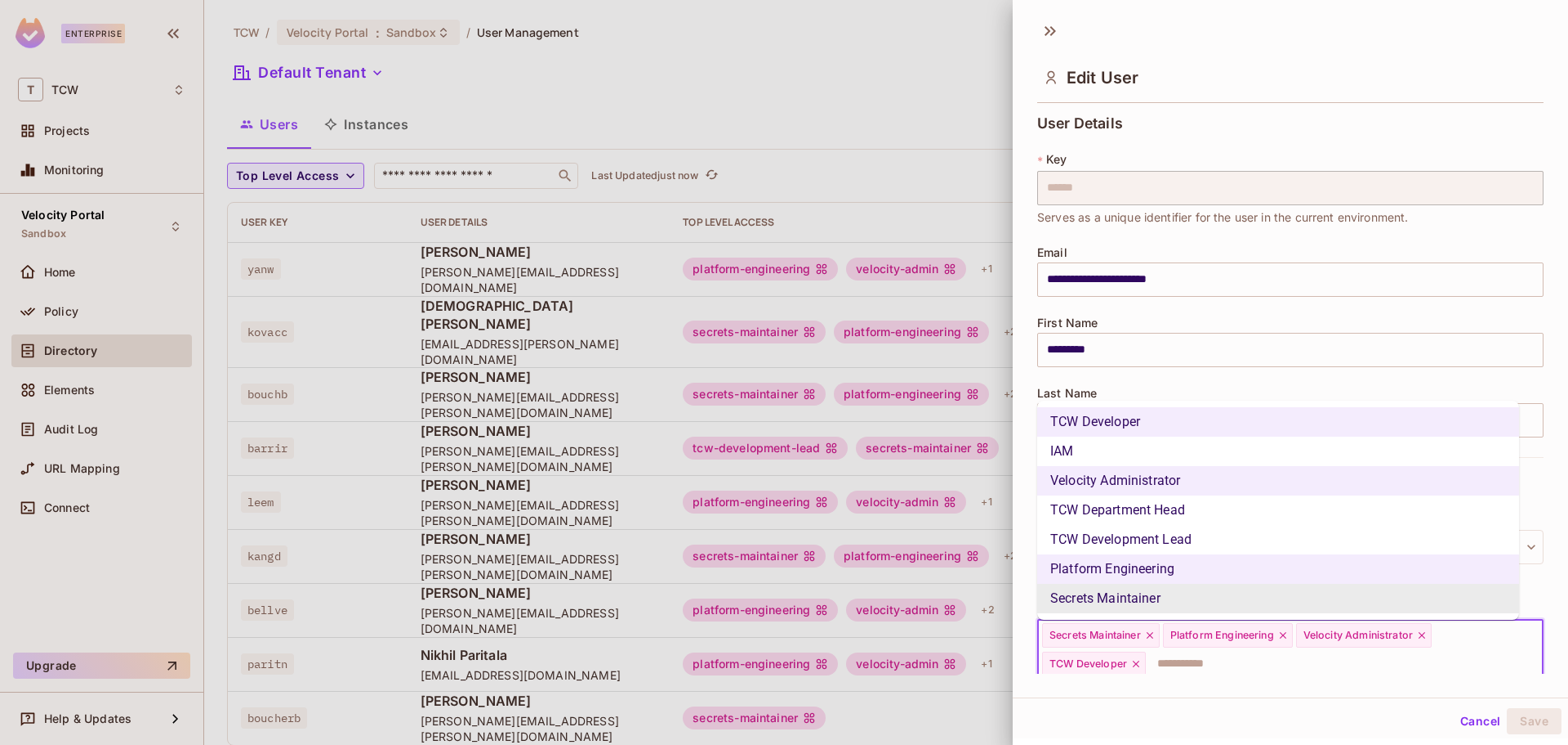
click at [1363, 672] on input "text" at bounding box center [1329, 664] width 364 height 33
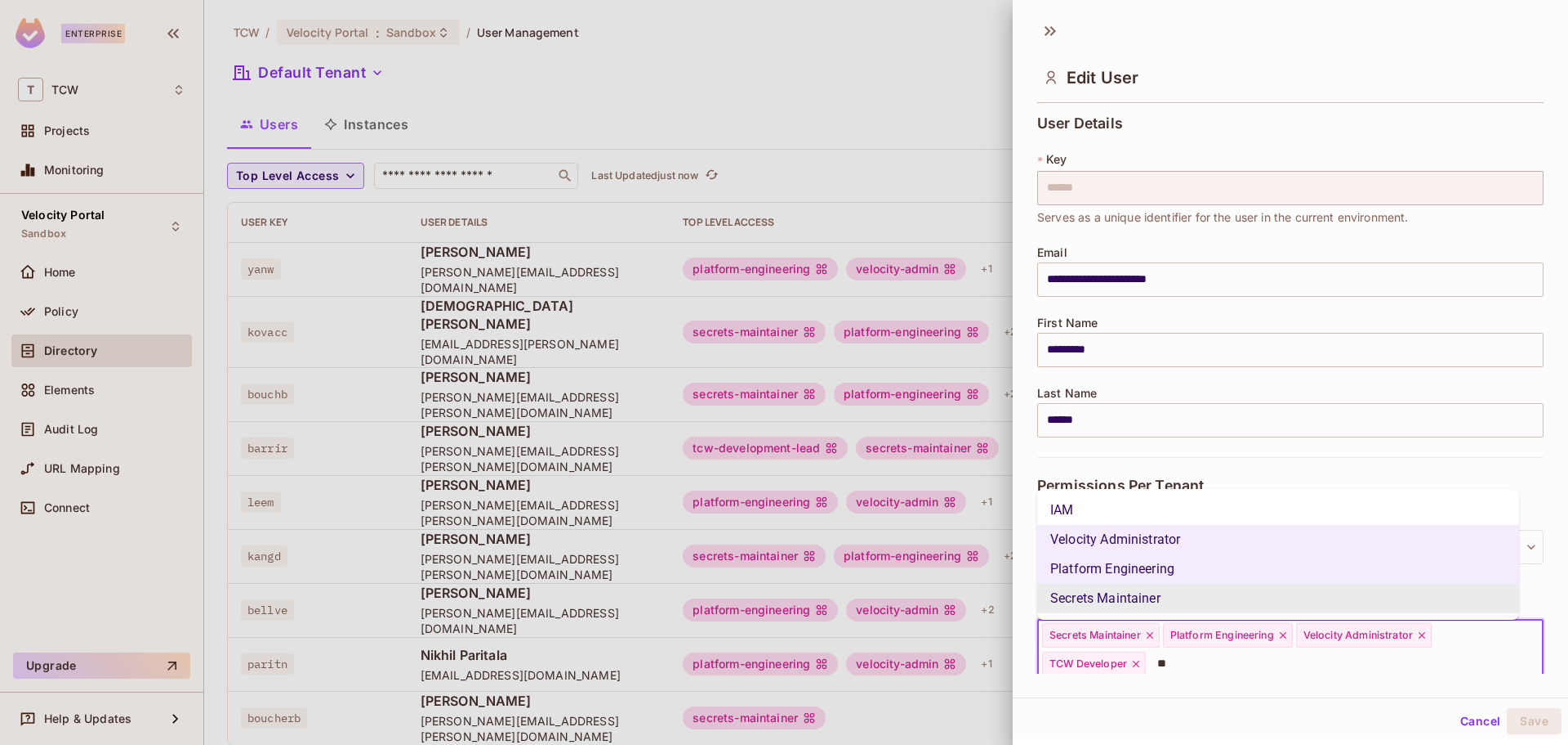
type input "***"
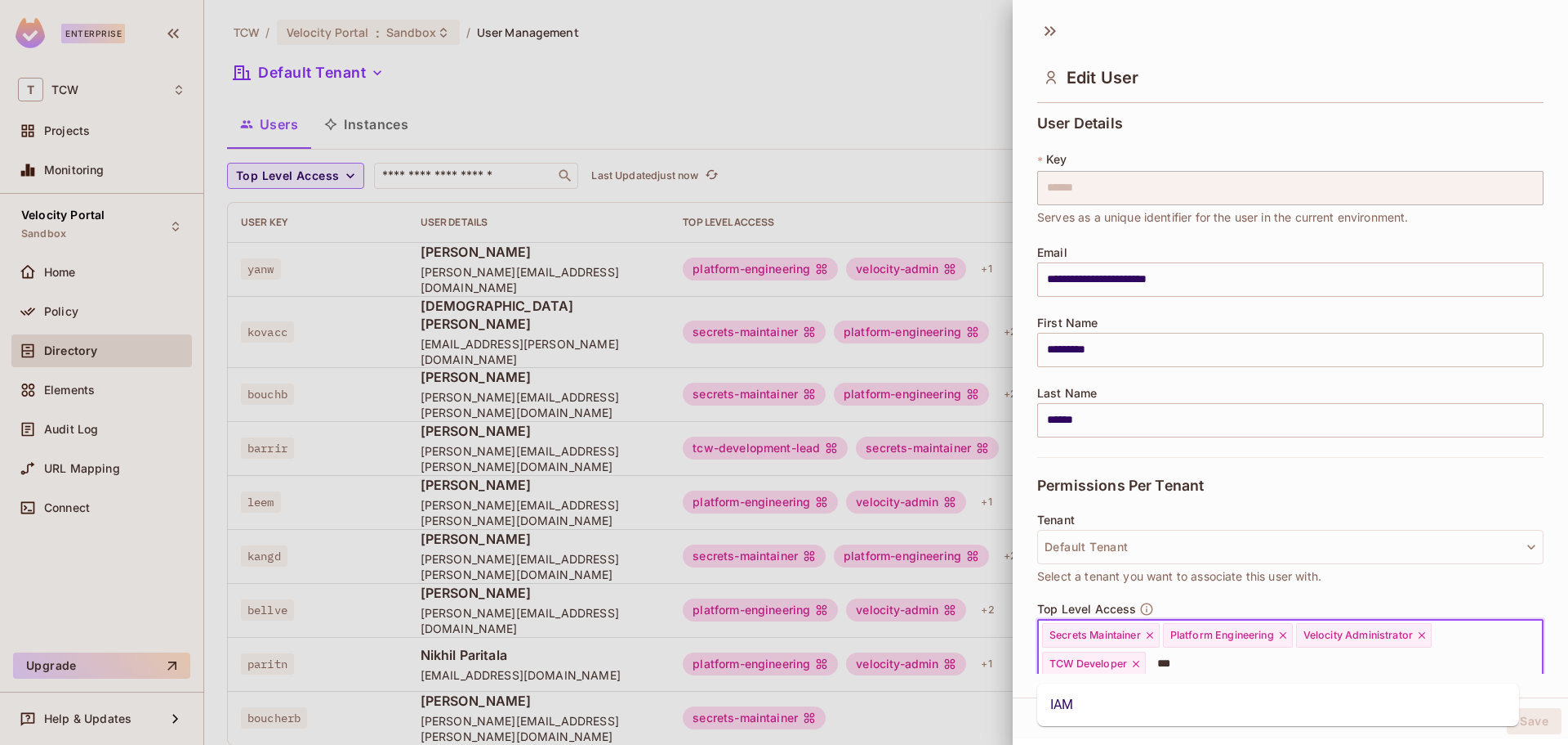
click at [1312, 701] on li "IAM" at bounding box center [1278, 705] width 482 height 29
click at [1515, 714] on button "Save" at bounding box center [1534, 720] width 55 height 26
